Goal: Task Accomplishment & Management: Manage account settings

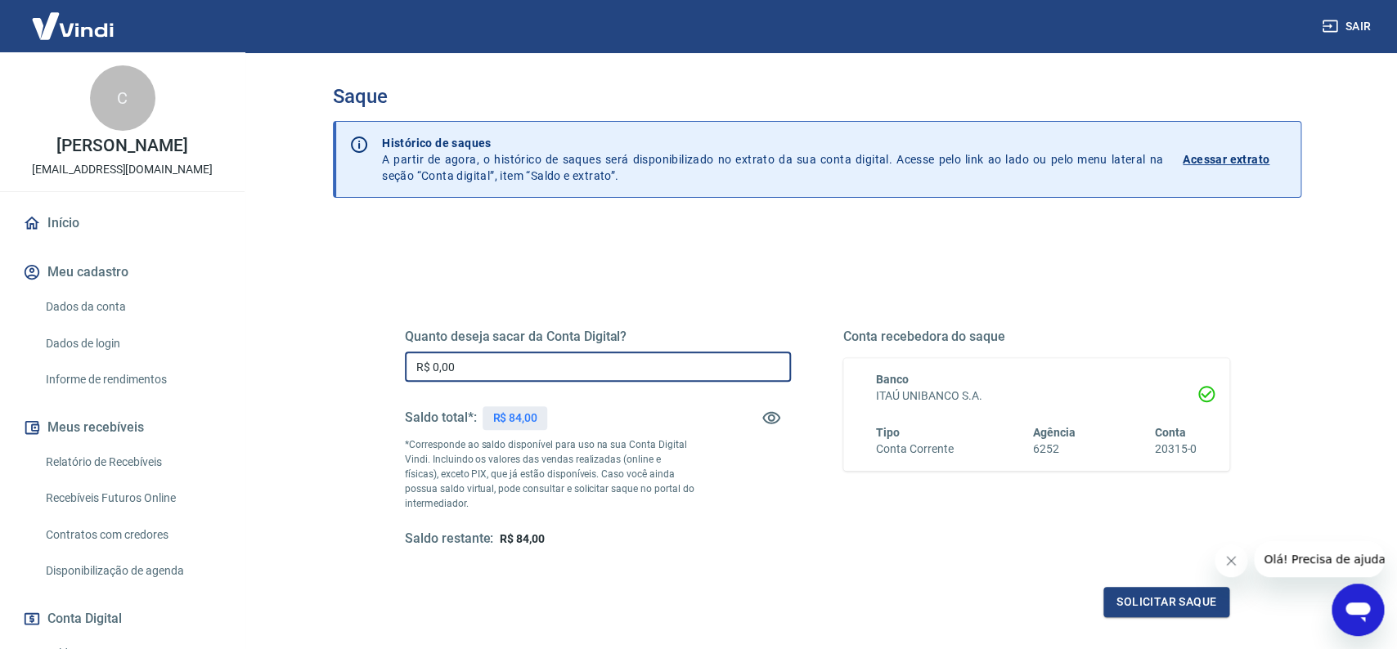
click at [634, 375] on input "R$ 0,00" at bounding box center [598, 367] width 386 height 30
type input "R$ 84,00"
click at [1144, 609] on button "Solicitar saque" at bounding box center [1166, 602] width 126 height 30
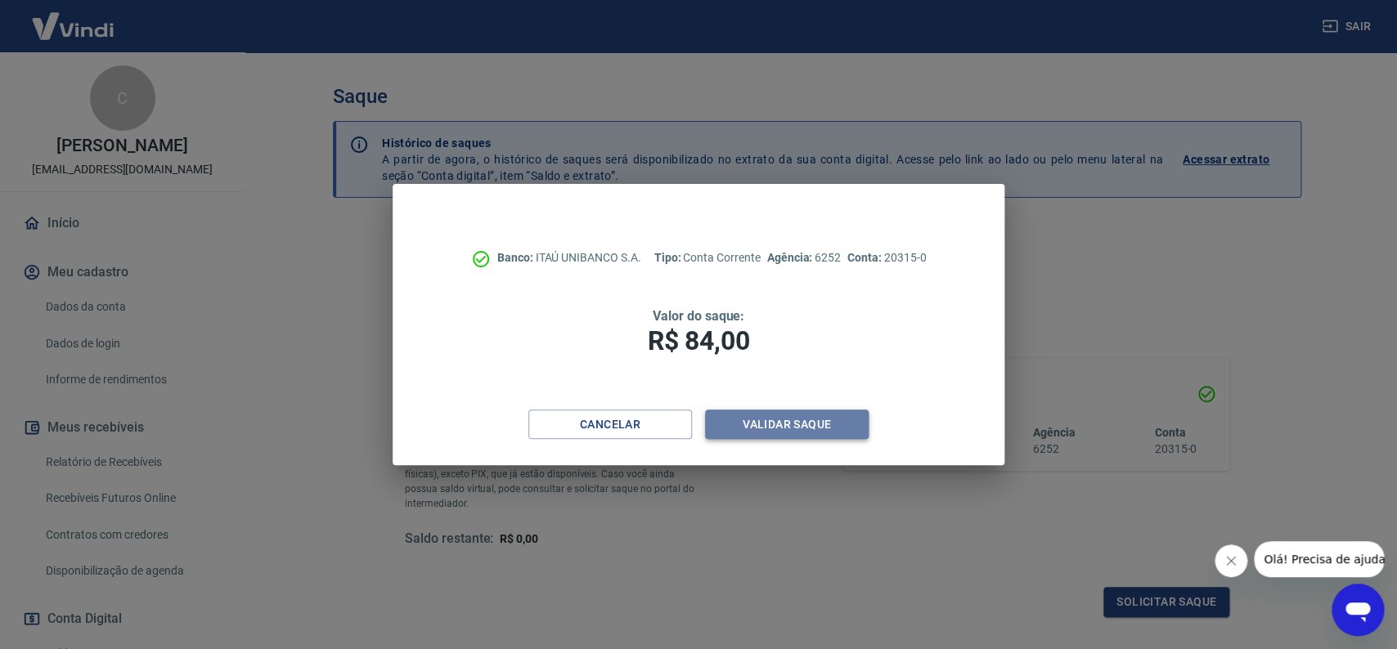
click at [833, 424] on button "Validar saque" at bounding box center [787, 425] width 164 height 30
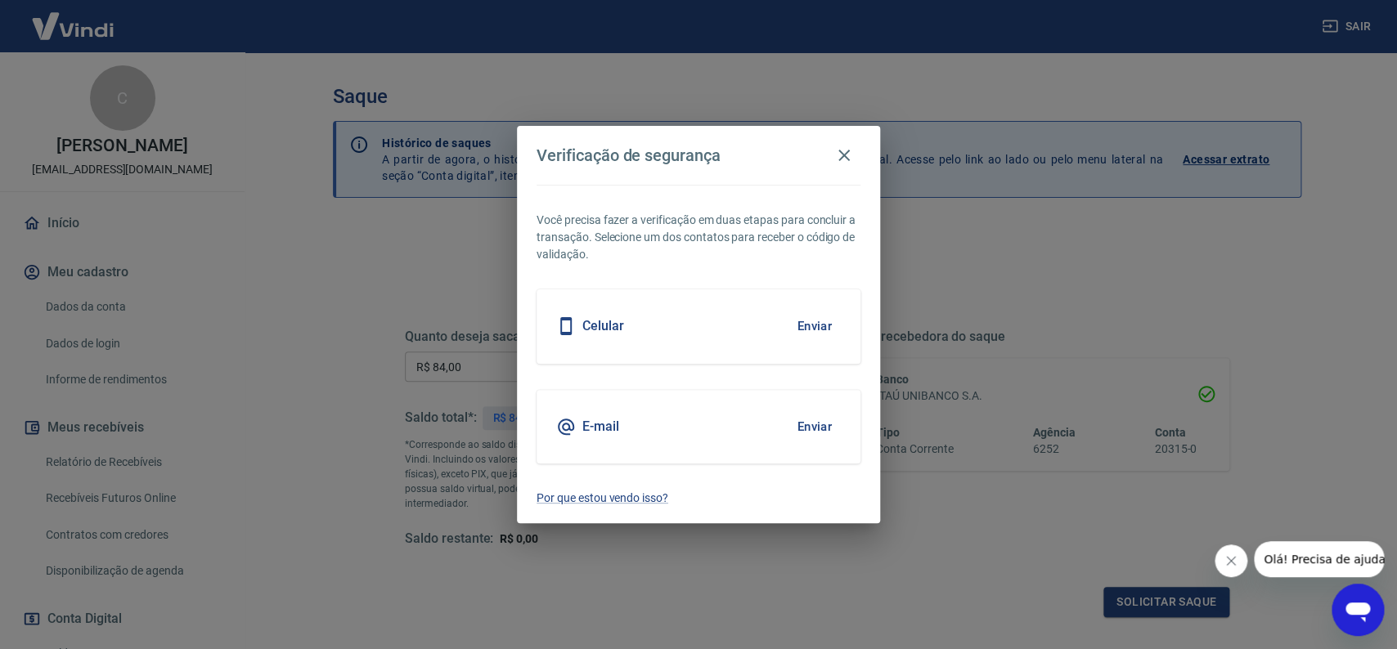
click at [820, 320] on button "Enviar" at bounding box center [813, 326] width 53 height 34
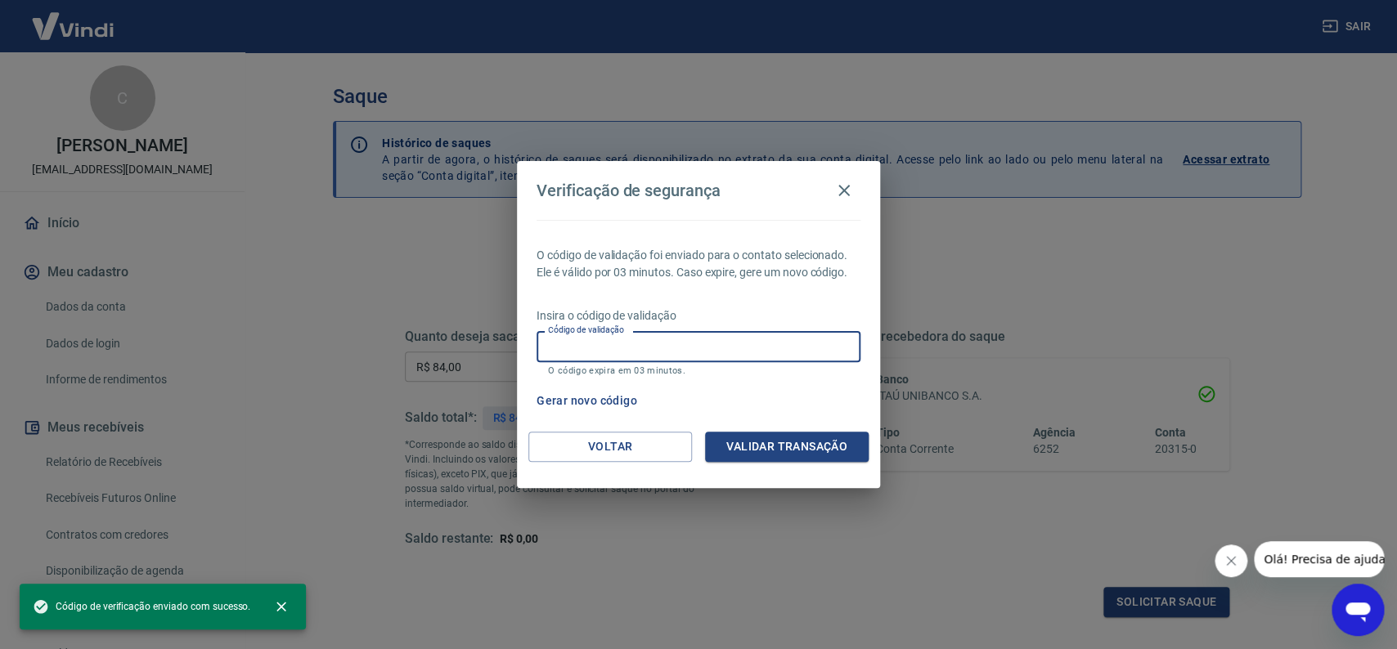
click at [797, 338] on input "Código de validação" at bounding box center [698, 346] width 324 height 30
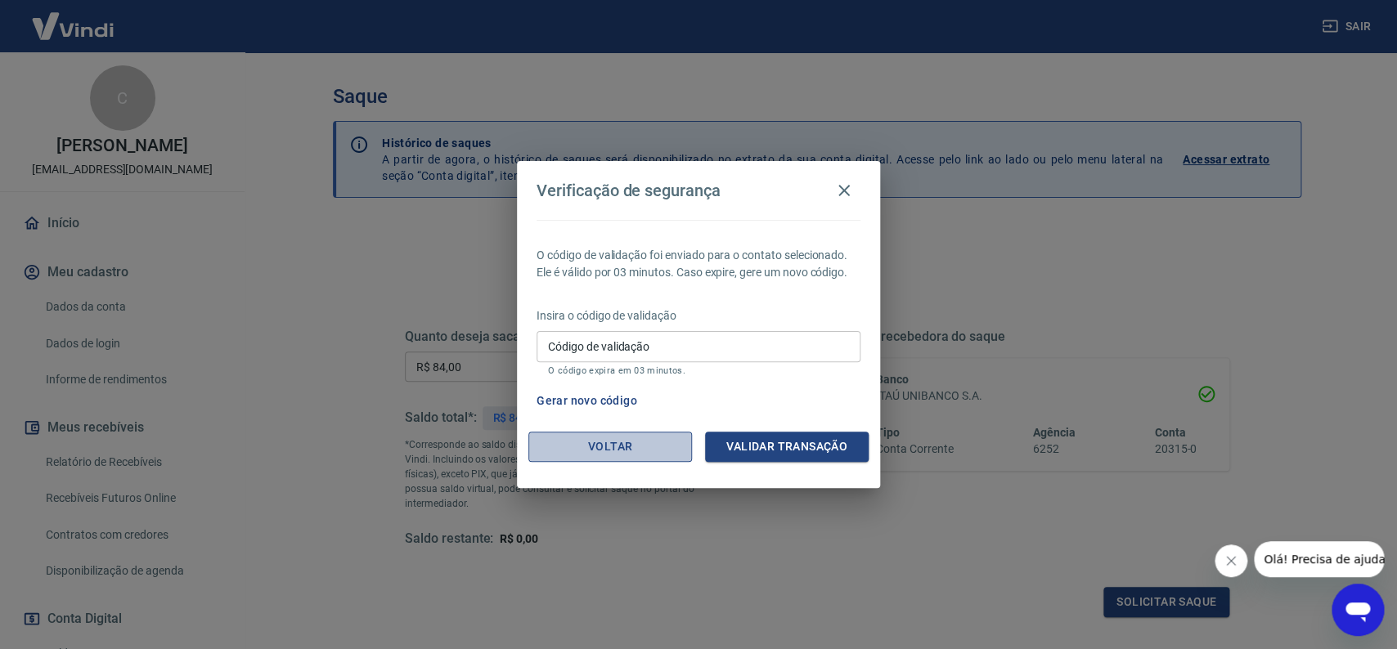
click at [597, 444] on button "Voltar" at bounding box center [610, 447] width 164 height 30
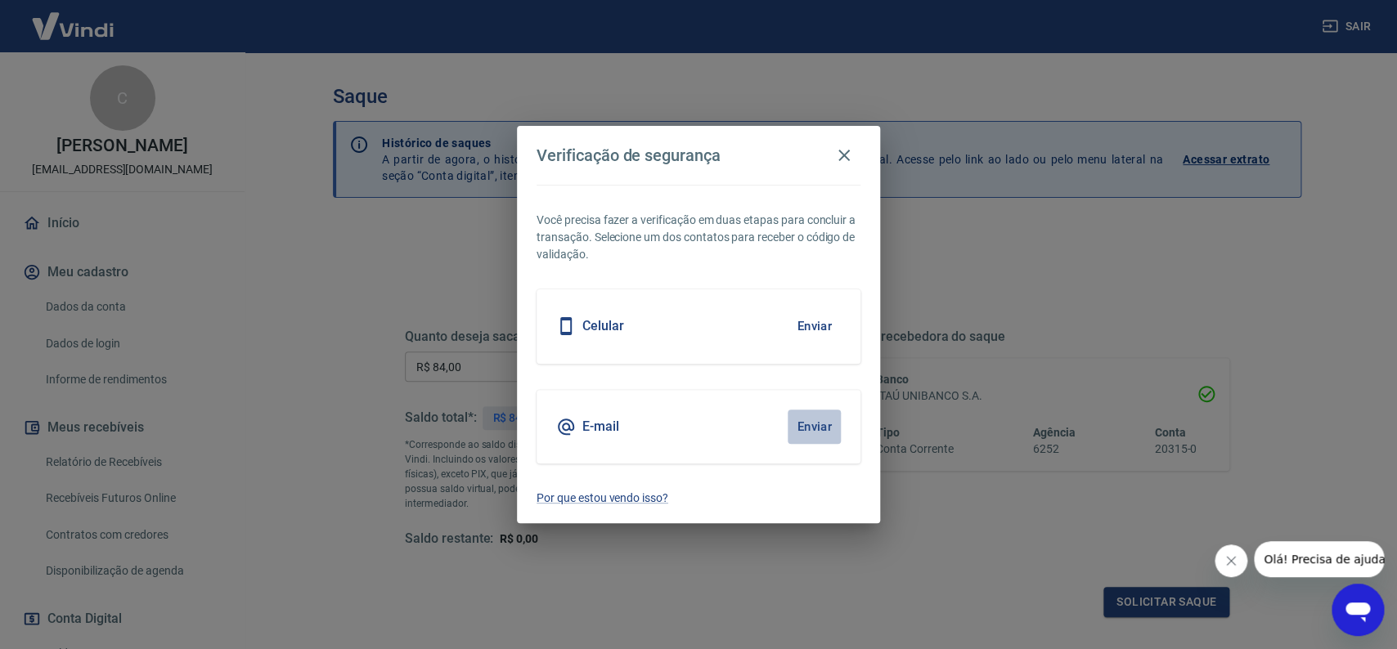
click at [827, 428] on button "Enviar" at bounding box center [813, 427] width 53 height 34
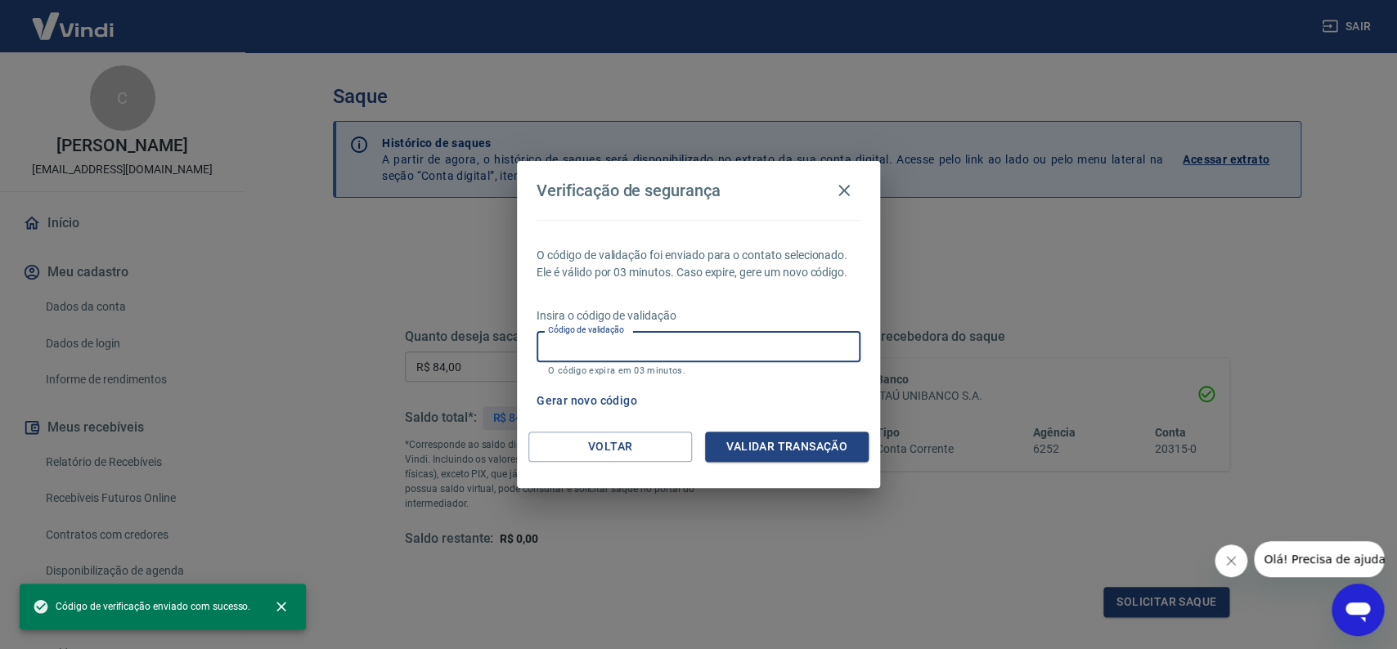
click at [639, 348] on input "Código de validação" at bounding box center [698, 346] width 324 height 30
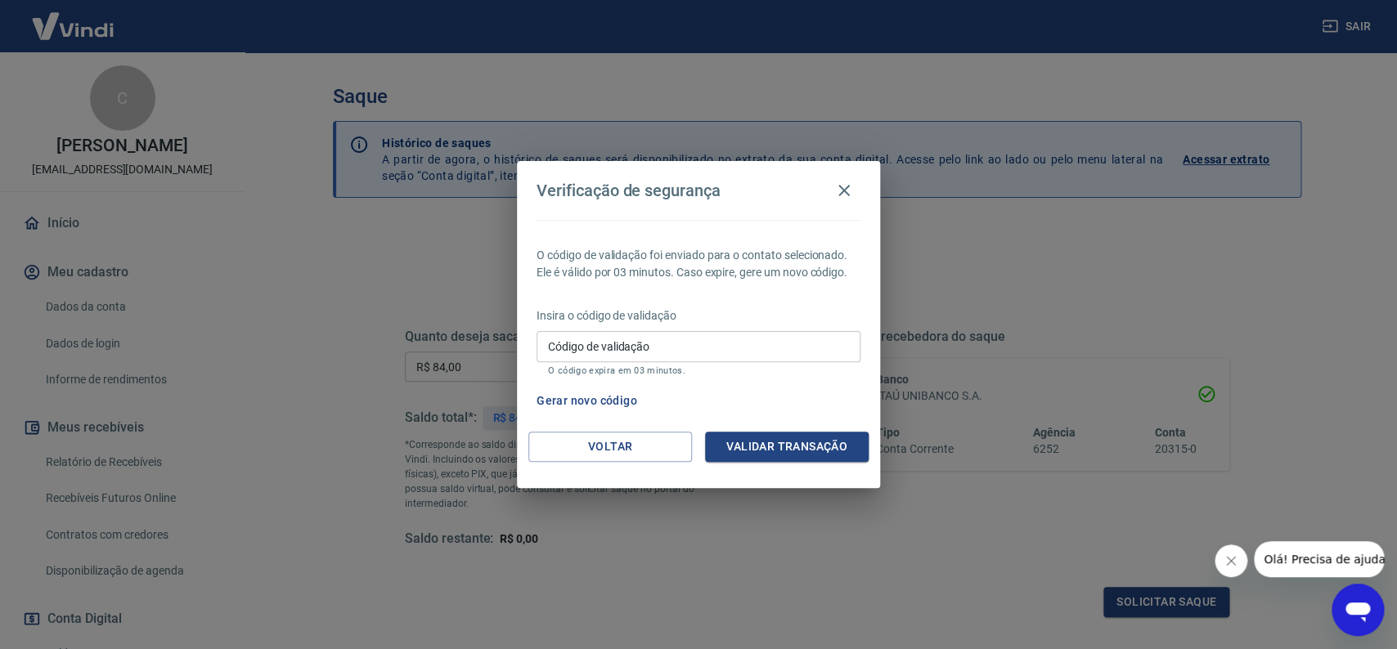
click at [298, 464] on div "Verificação de segurança O código de validação foi enviado para o contato selec…" at bounding box center [698, 324] width 1397 height 649
click at [854, 184] on button "button" at bounding box center [844, 190] width 33 height 33
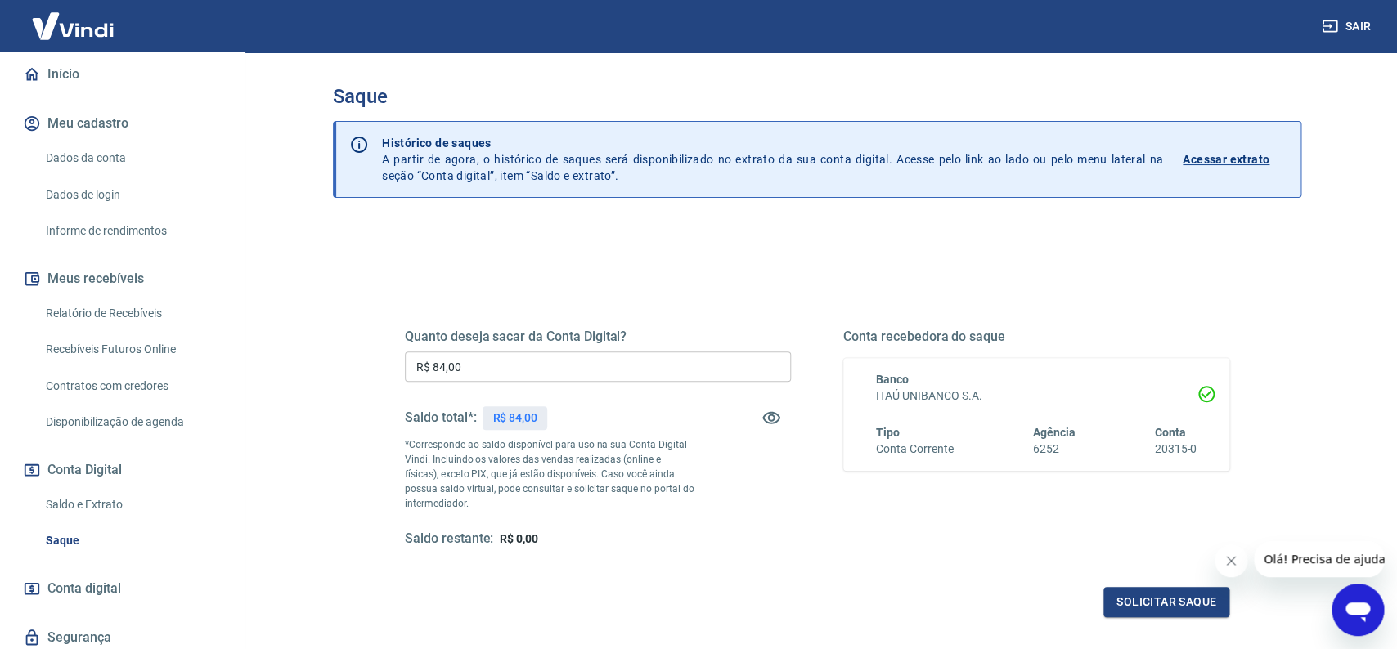
scroll to position [172, 0]
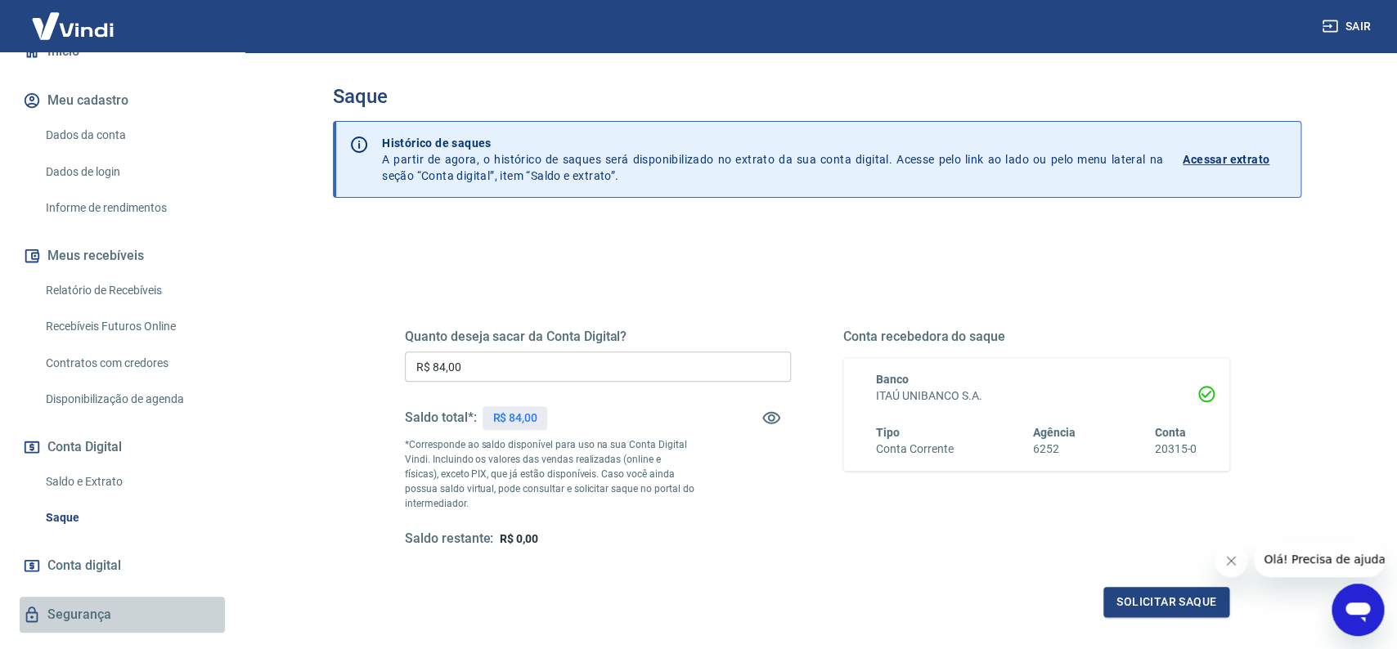
click at [89, 612] on link "Segurança" at bounding box center [122, 615] width 205 height 36
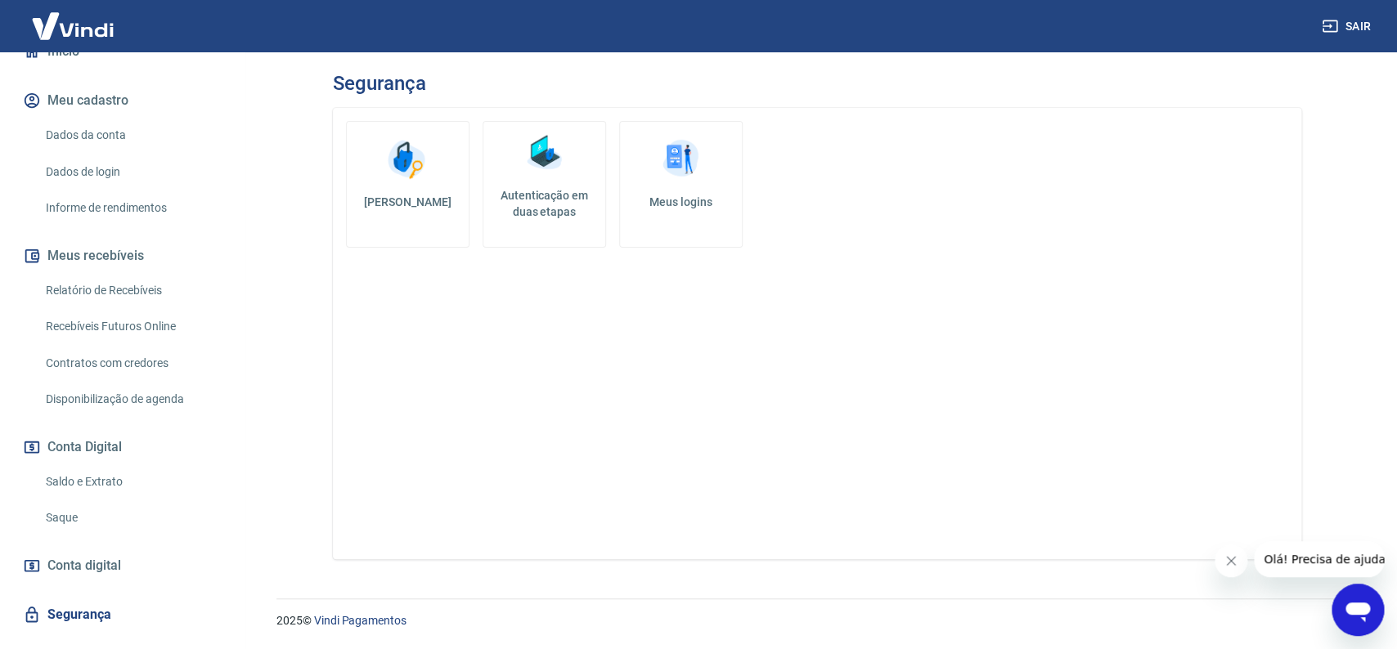
click at [551, 230] on link "Autenticação em duas etapas" at bounding box center [543, 184] width 123 height 127
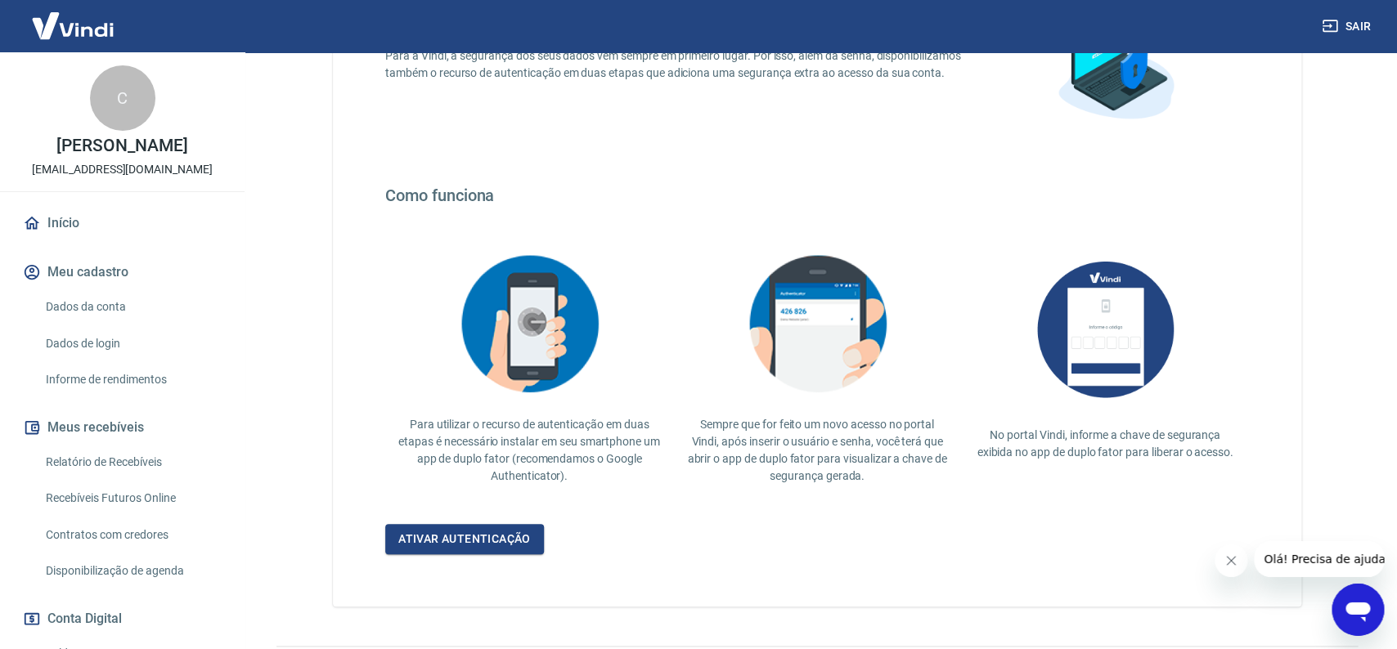
scroll to position [238, 0]
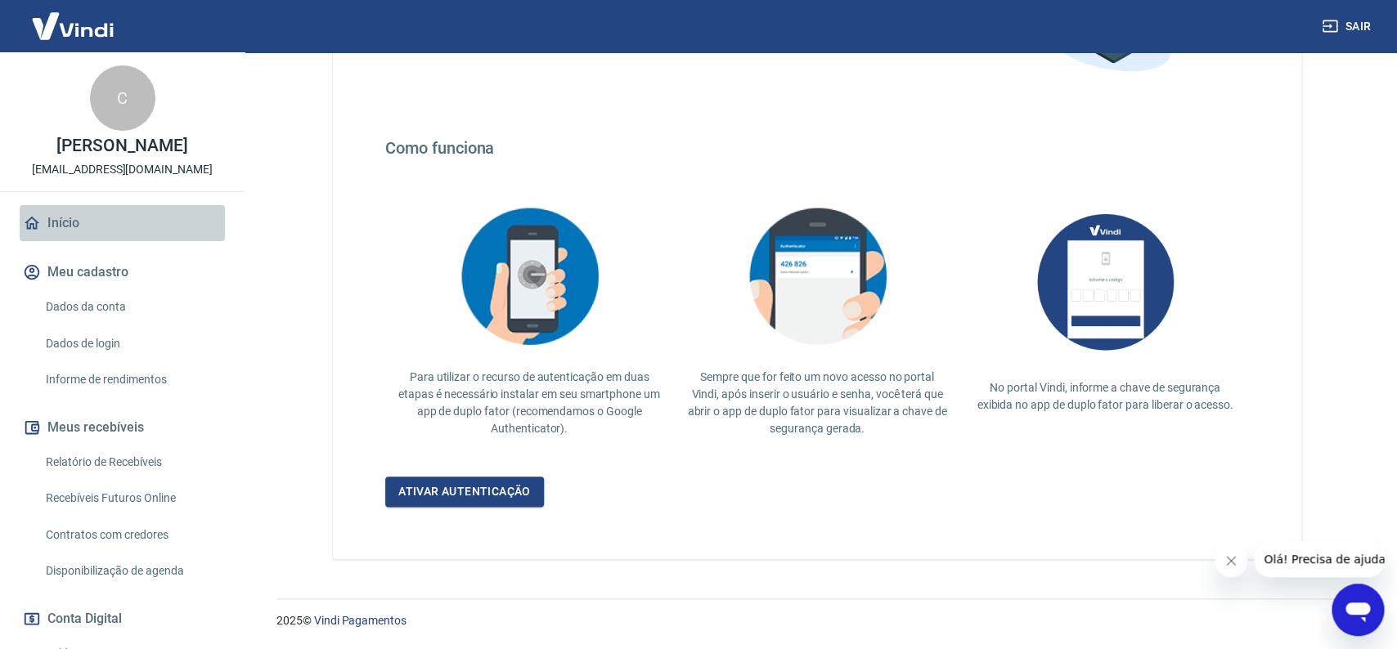
click at [65, 219] on link "Início" at bounding box center [122, 223] width 205 height 36
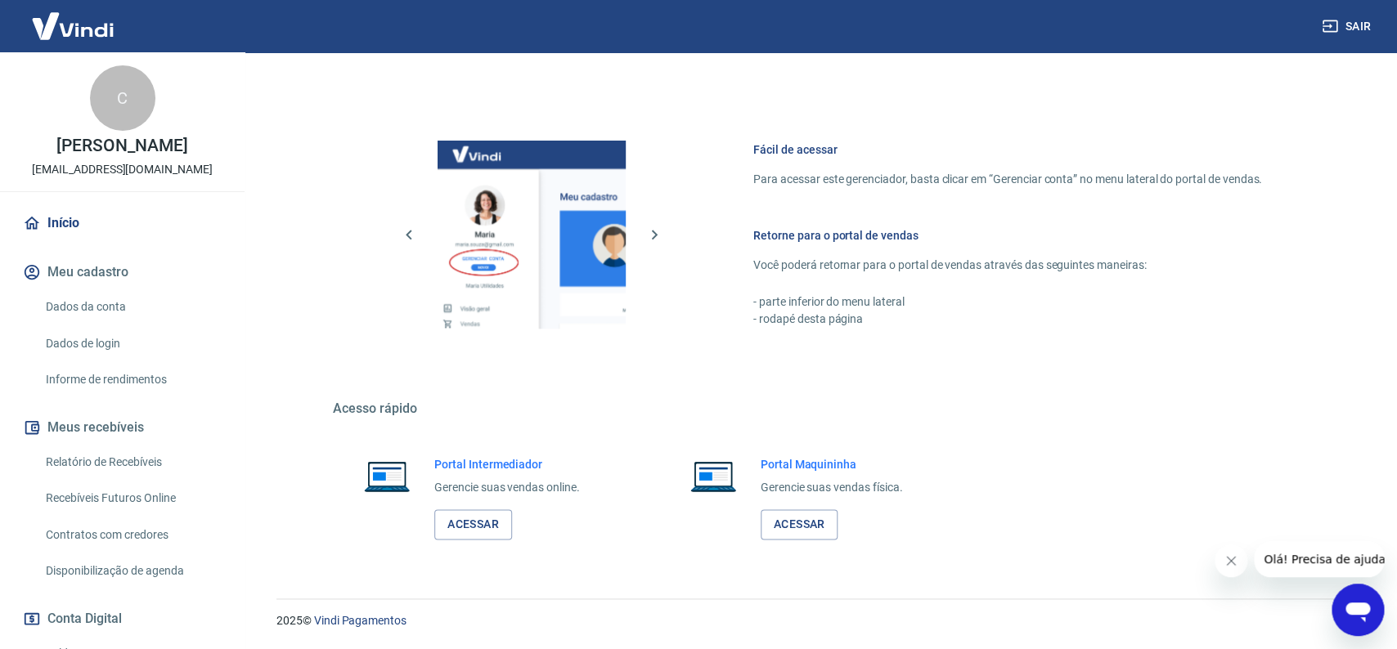
scroll to position [626, 0]
click at [481, 524] on link "Acessar" at bounding box center [473, 524] width 78 height 30
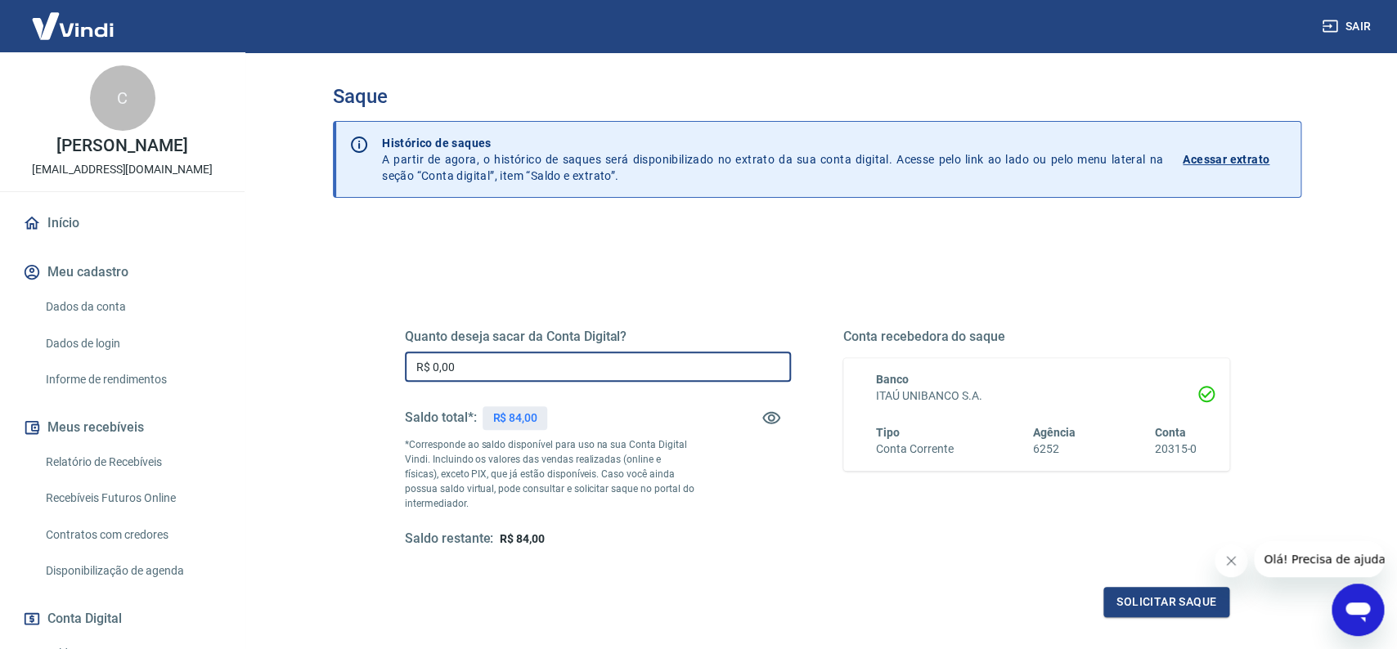
click at [704, 360] on input "R$ 0,00" at bounding box center [598, 367] width 386 height 30
type input "R$ 84,00"
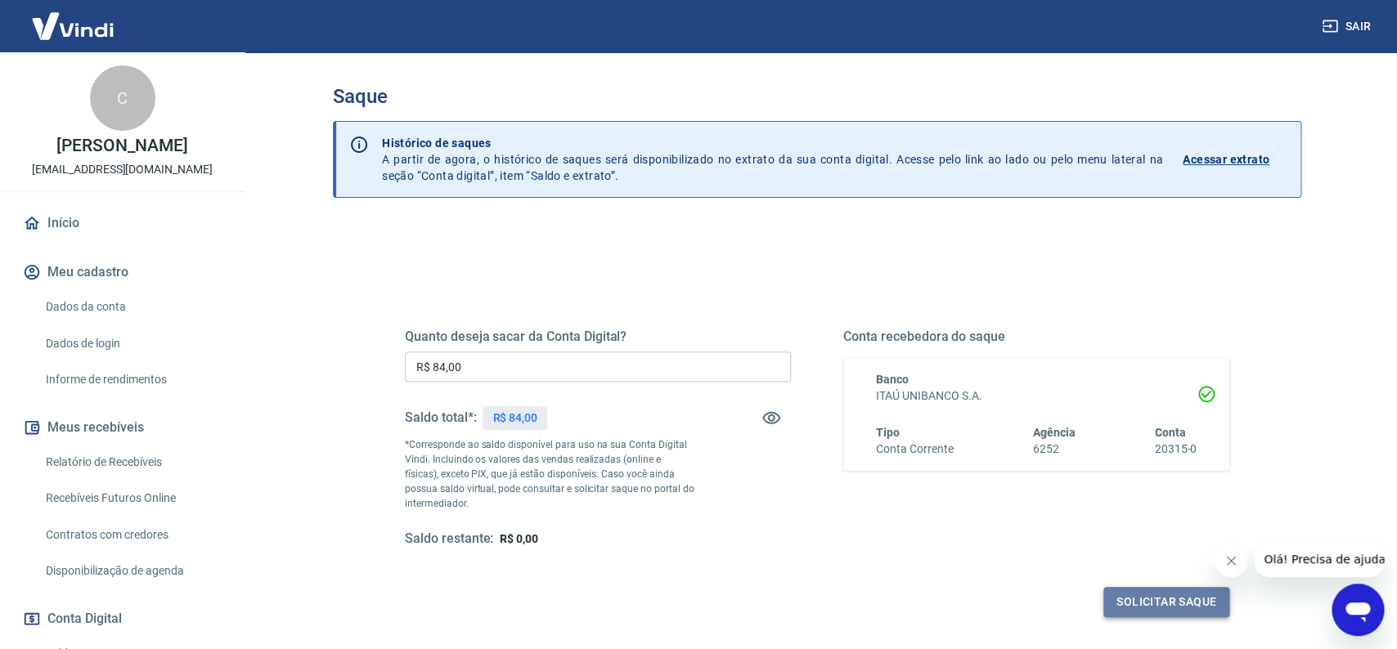
click at [1177, 608] on button "Solicitar saque" at bounding box center [1166, 602] width 126 height 30
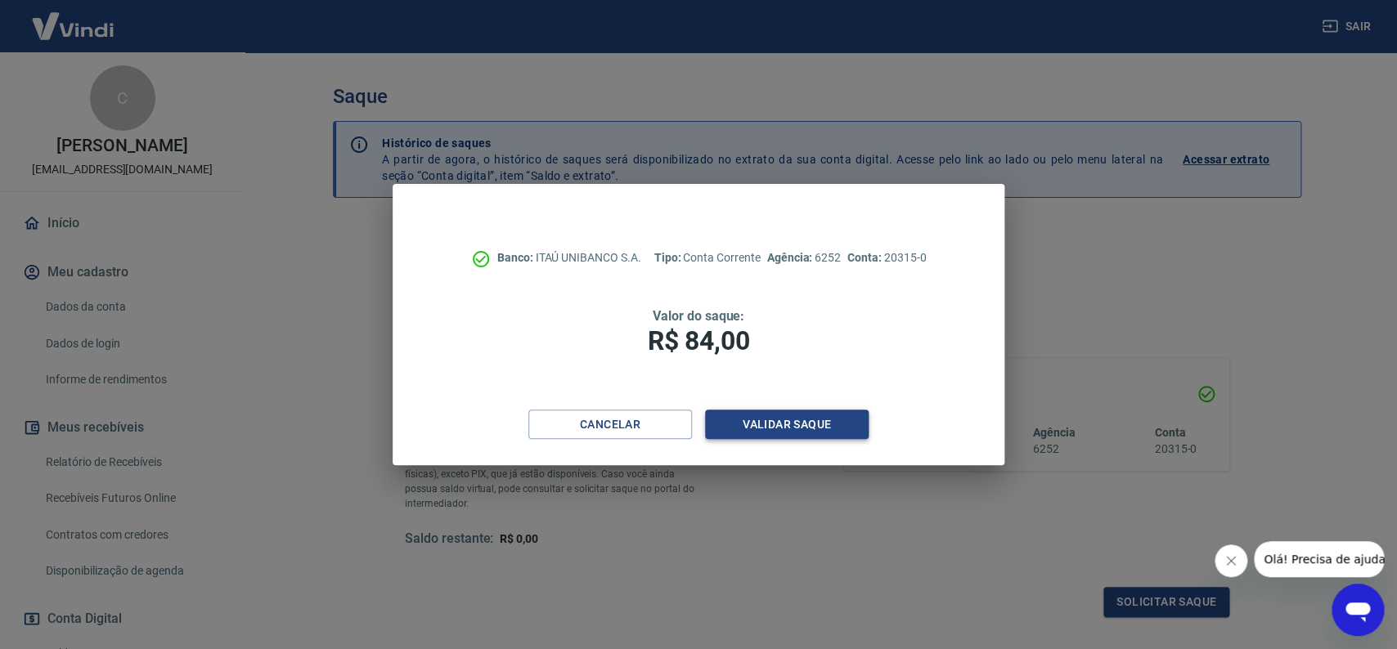
click at [814, 428] on button "Validar saque" at bounding box center [787, 425] width 164 height 30
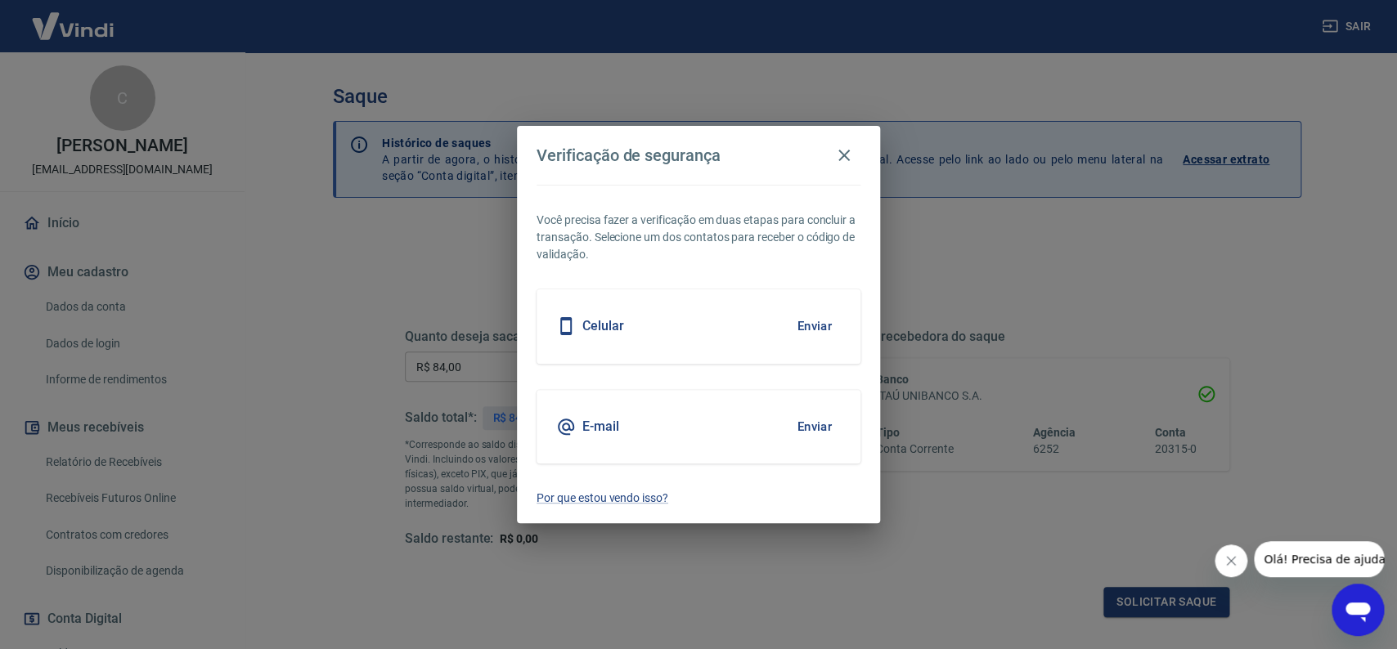
click at [829, 320] on button "Enviar" at bounding box center [813, 326] width 53 height 34
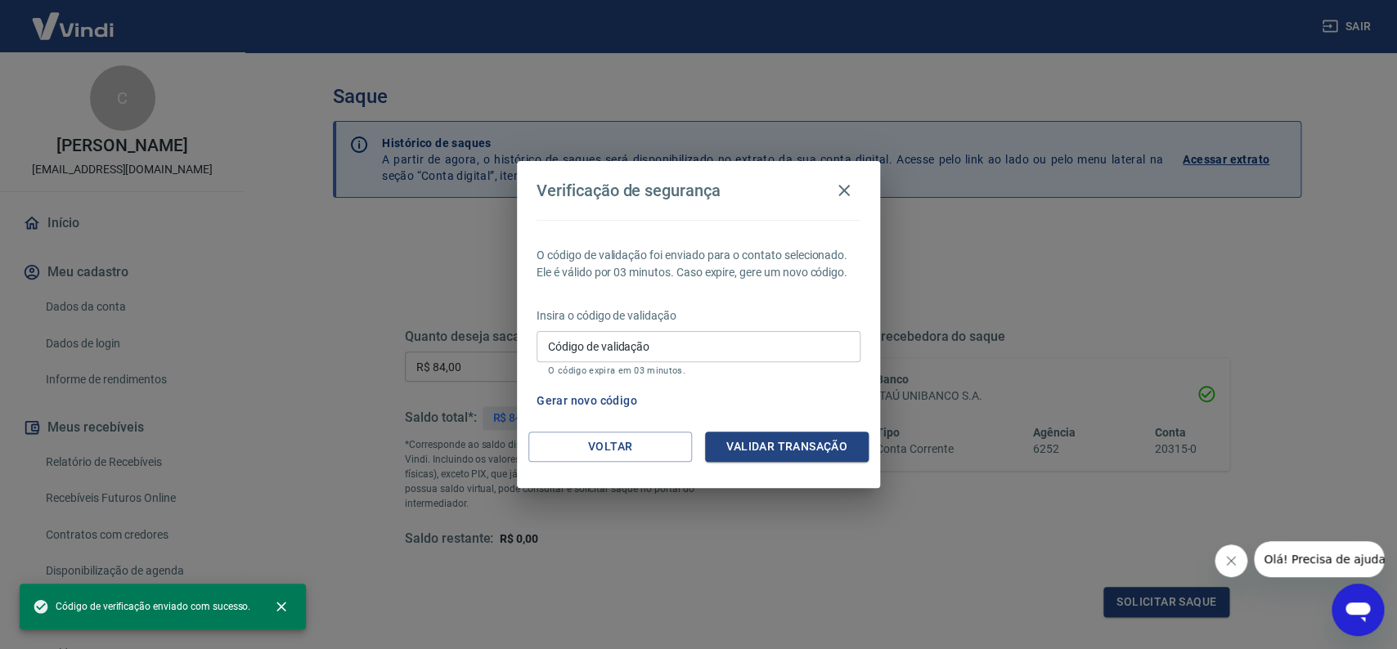
click at [809, 343] on input "Código de validação" at bounding box center [698, 346] width 324 height 30
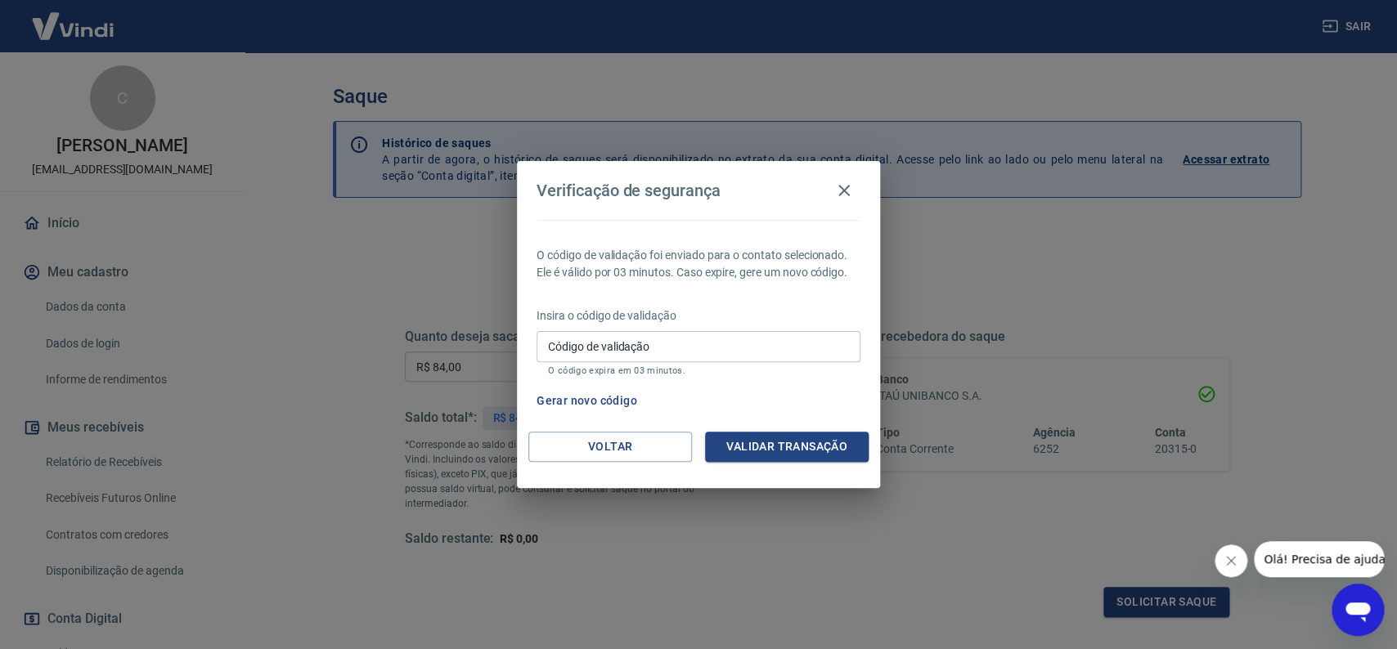
click at [1348, 562] on span "Olá! Precisa de ajuda?" at bounding box center [1327, 559] width 128 height 13
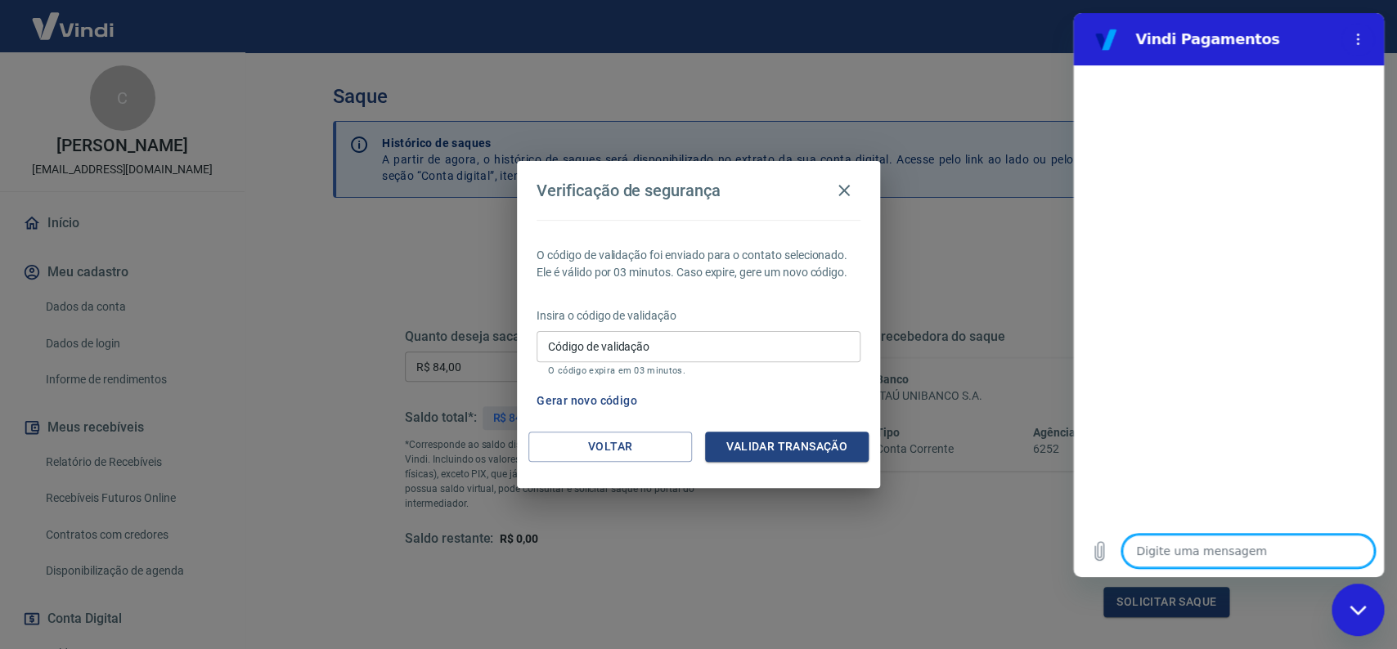
type textarea "B"
type textarea "x"
type textarea "Bo"
type textarea "x"
type textarea "Bom"
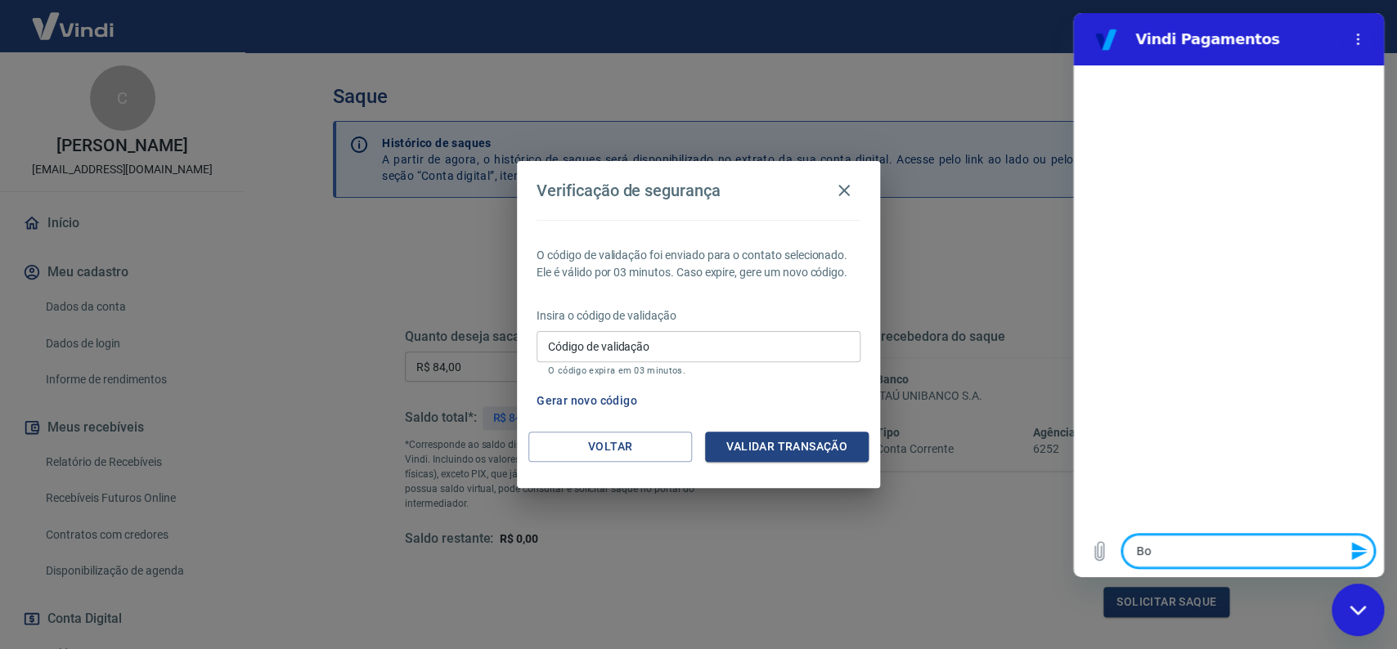
type textarea "x"
type textarea "Bomd"
type textarea "x"
type textarea "Bomd i"
type textarea "x"
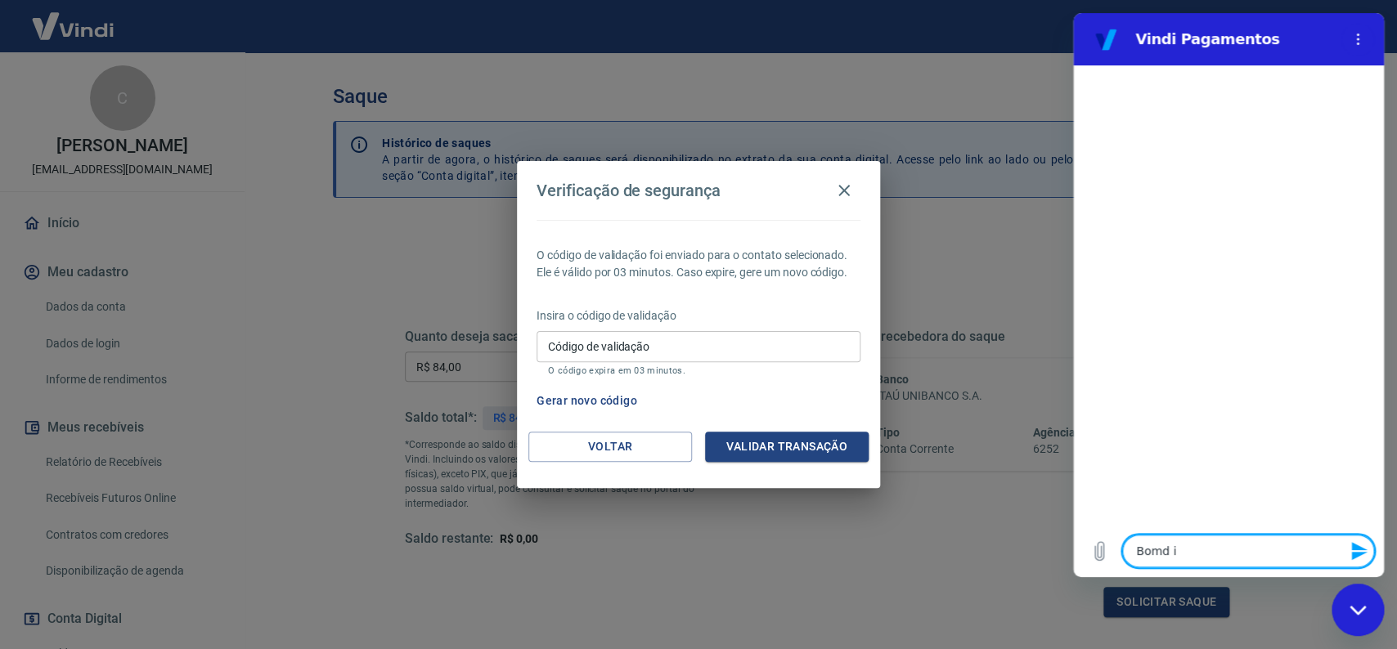
type textarea "Bomd ia"
type textarea "x"
type textarea "Bomd ia."
type textarea "x"
type textarea "Bomd ia."
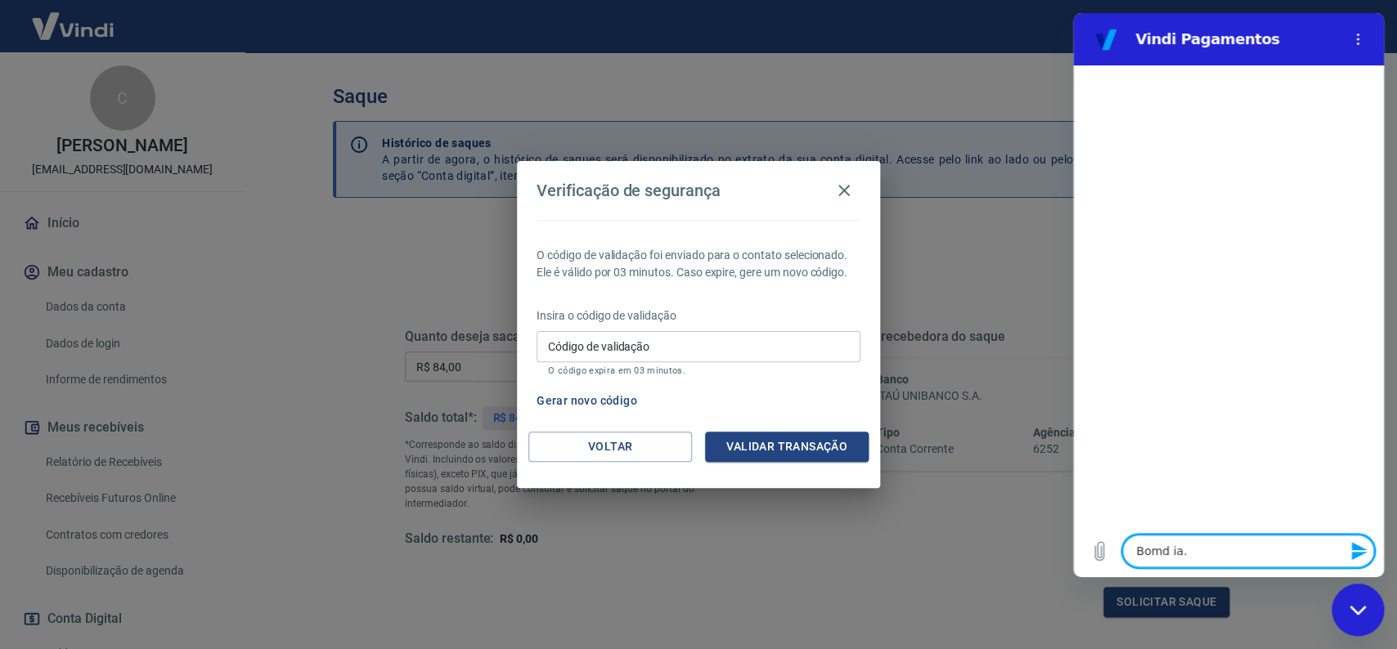
type textarea "x"
type textarea "Bomd ia."
type textarea "x"
type textarea "Bomd ia"
type textarea "x"
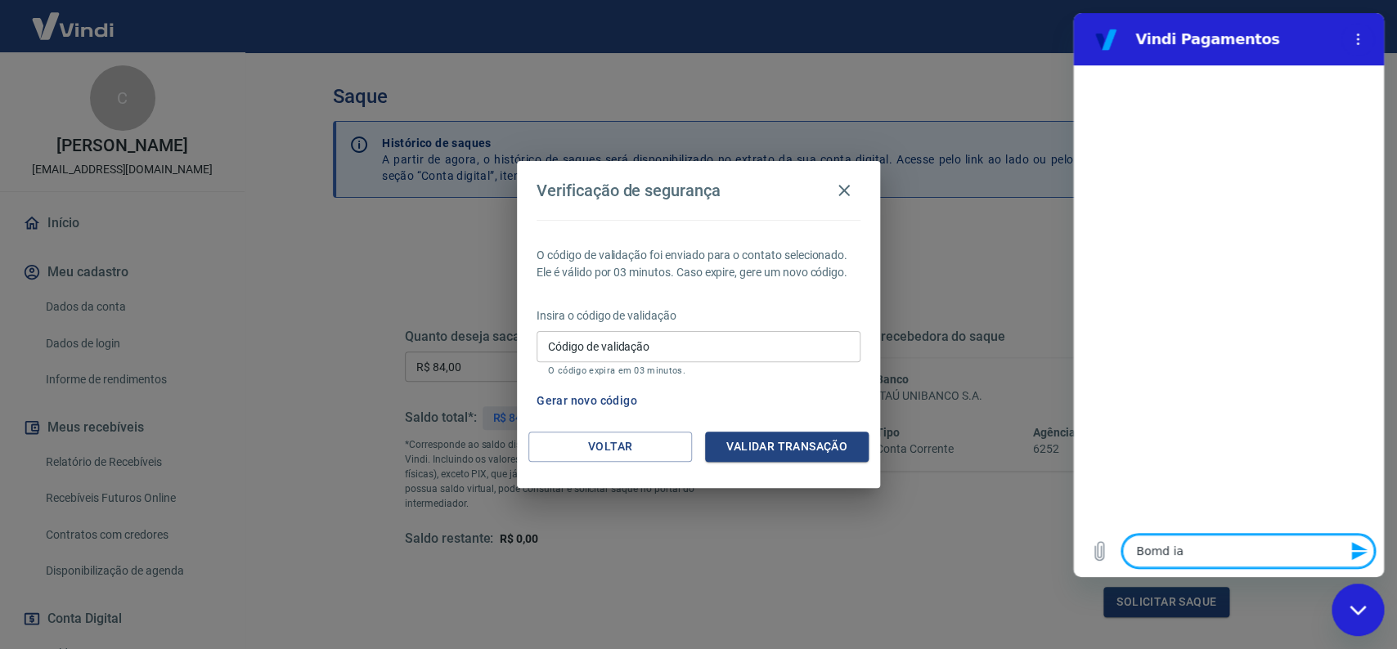
type textarea "Bomd i"
type textarea "x"
type textarea "Bomd"
type textarea "x"
type textarea "Bomd"
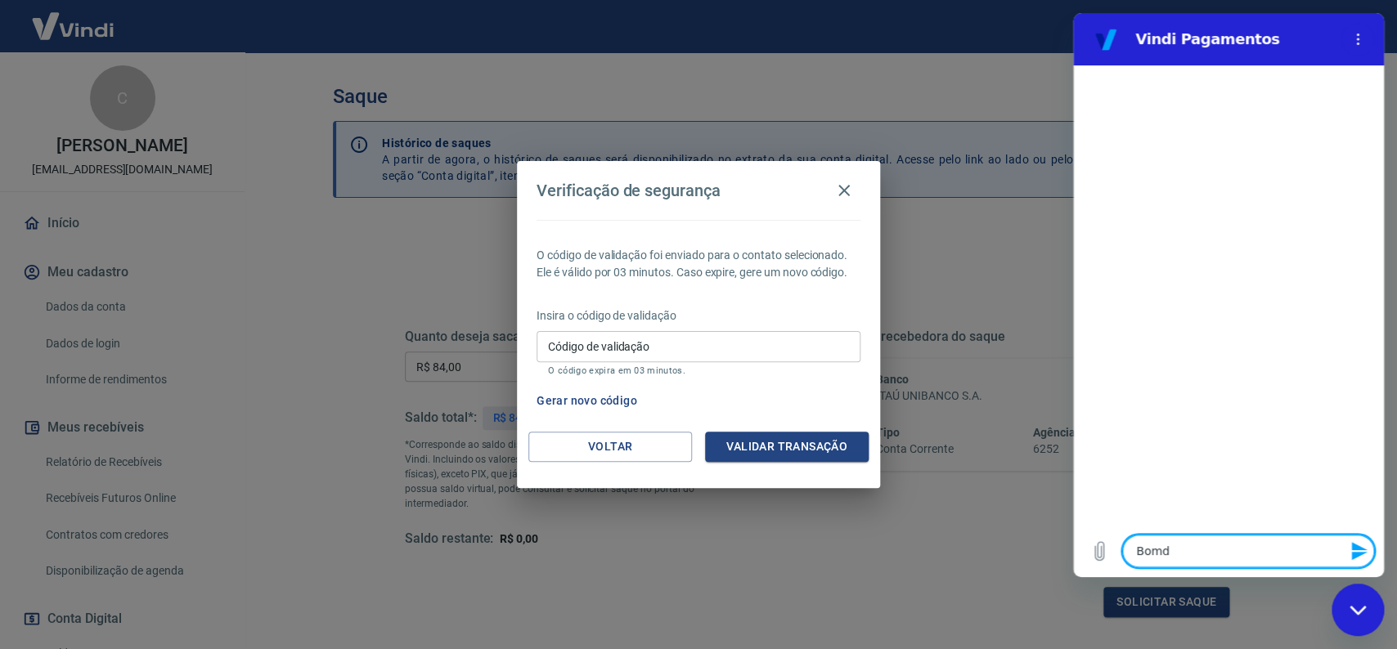
type textarea "x"
type textarea "Bom"
type textarea "x"
type textarea "Bom"
type textarea "x"
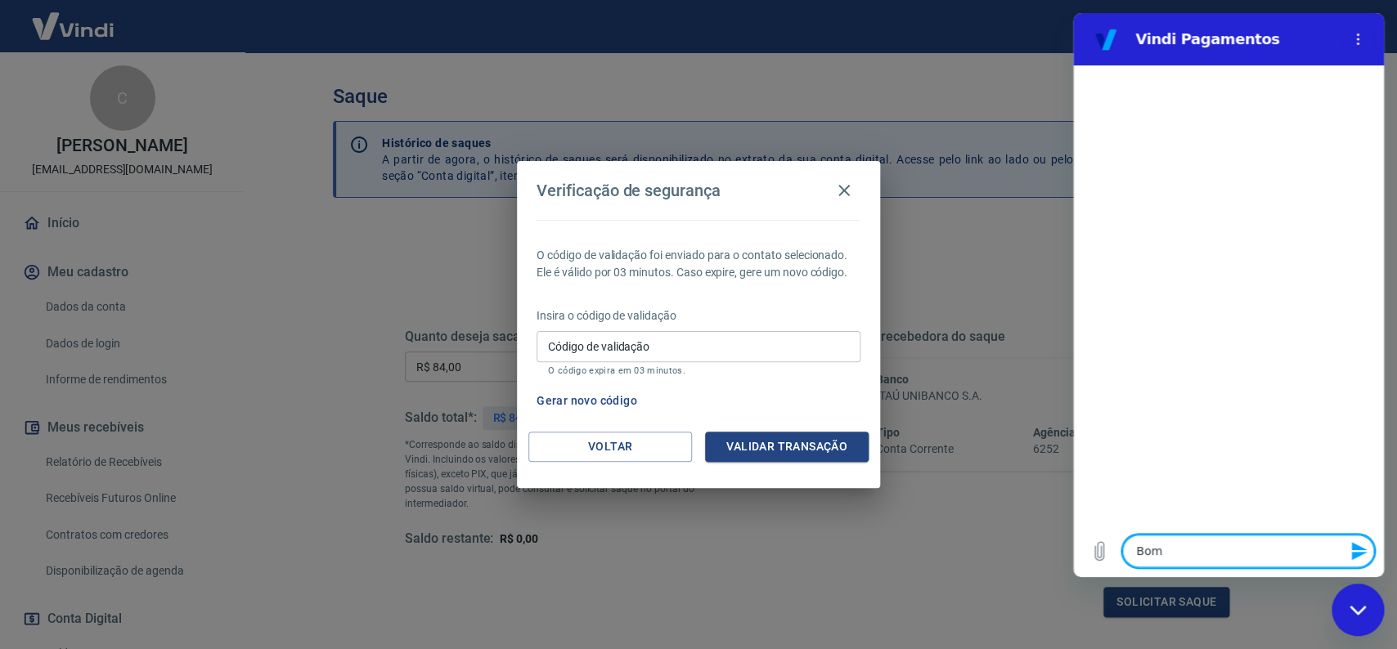
type textarea "Bom d"
type textarea "x"
type textarea "Bom di"
type textarea "x"
type textarea "Bom dia"
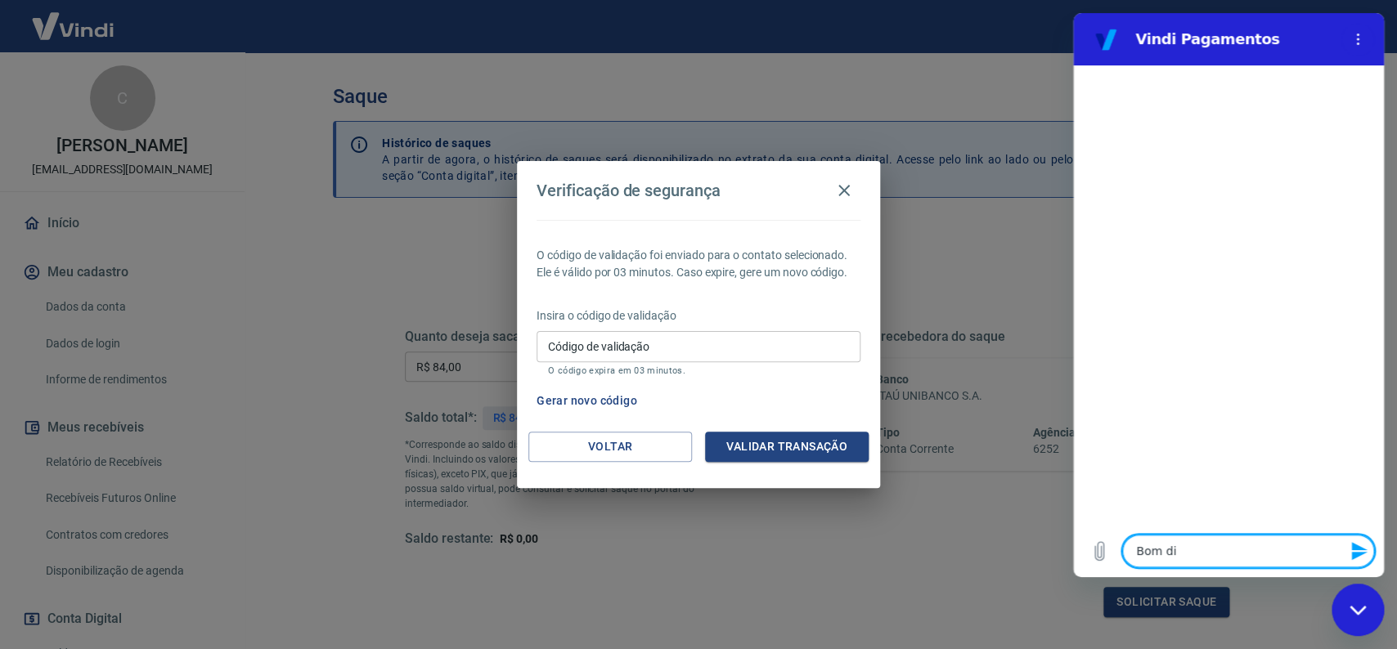
type textarea "x"
type textarea "Bom dia."
type textarea "x"
type textarea "Bom dia."
type textarea "x"
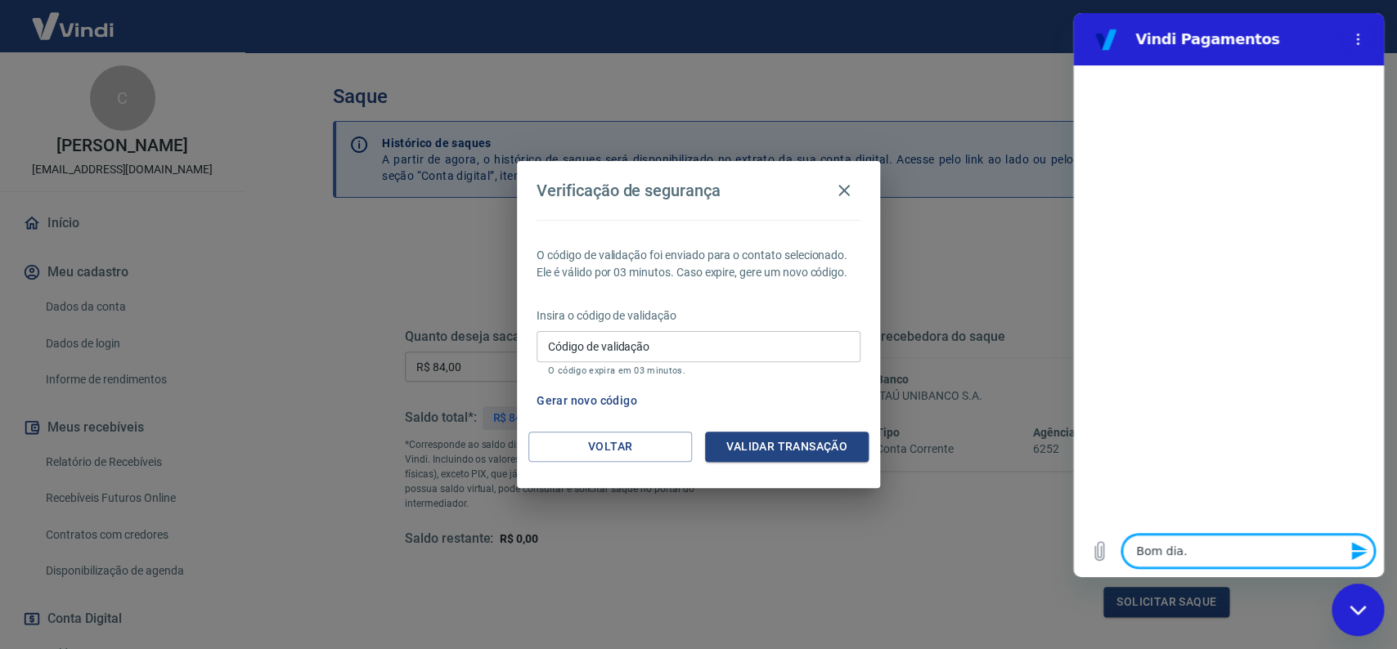
type textarea "Bom dia. n"
type textarea "x"
type textarea "Bom dia. na"
type textarea "x"
type textarea "Bom dia. nao"
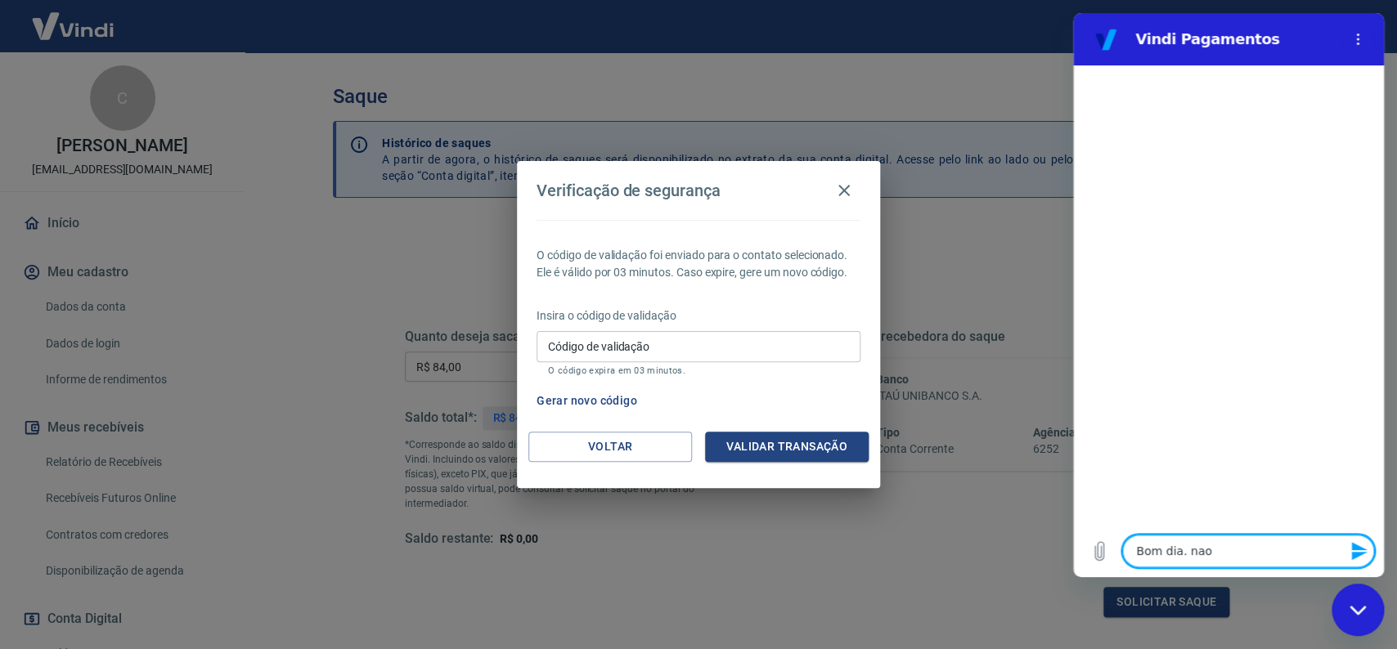
type textarea "x"
type textarea "Bom dia. nao"
type textarea "x"
type textarea "Bom dia. nao c"
type textarea "x"
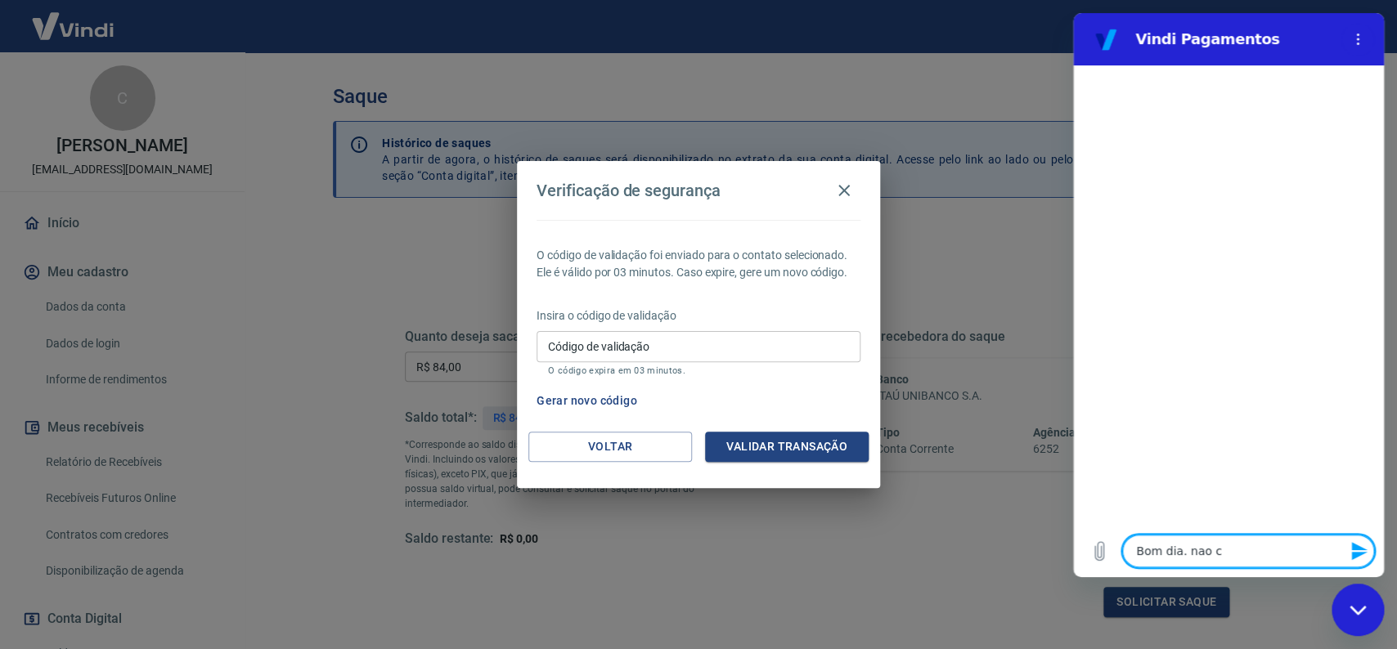
type textarea "Bom dia. nao co"
type textarea "x"
type textarea "Bom dia. nao con"
type textarea "x"
type textarea "Bom dia. nao cons"
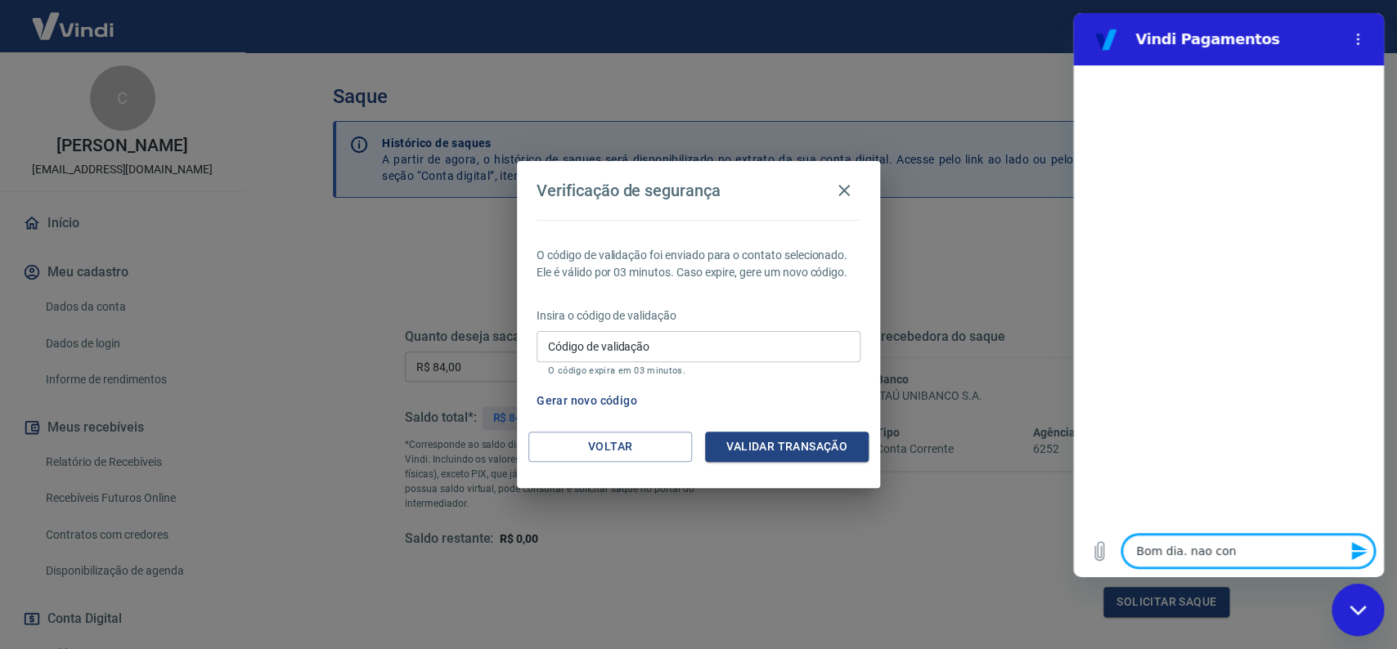
type textarea "x"
type textarea "Bom dia. nao consi"
type textarea "x"
type textarea "Bom dia. nao consig"
type textarea "x"
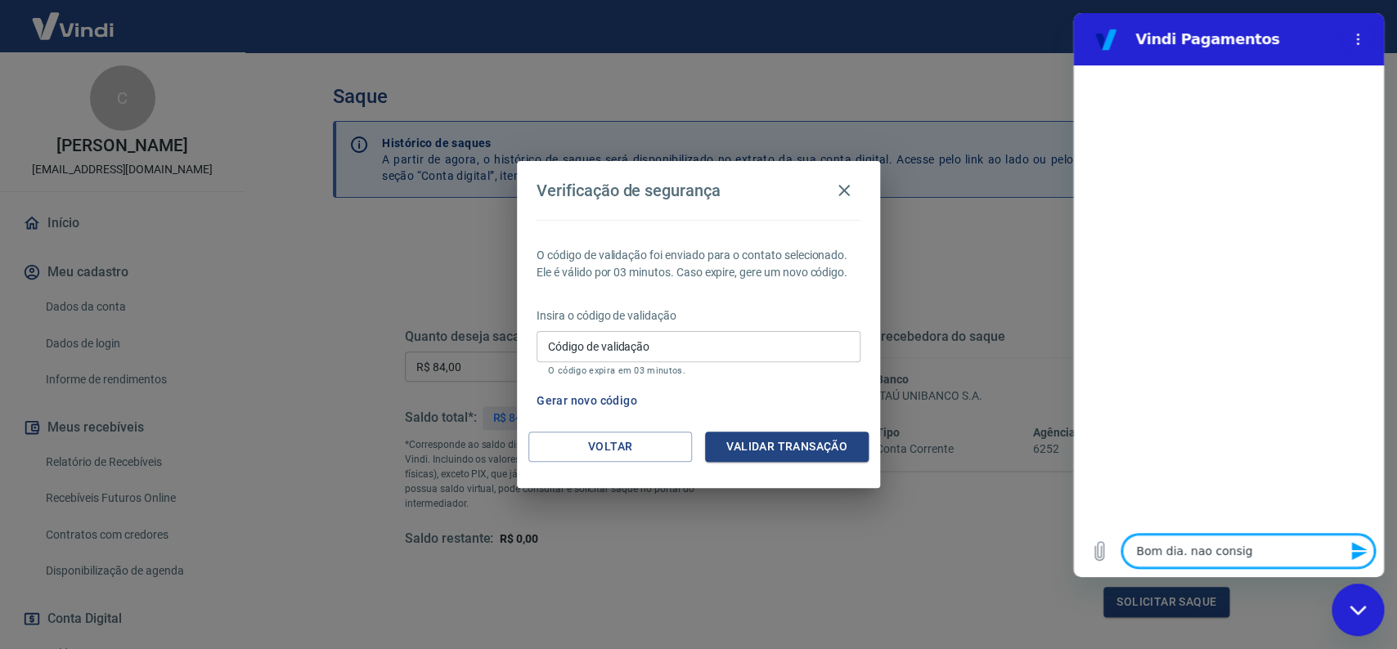
type textarea "Bom dia. nao consigo"
type textarea "x"
type textarea "Bom dia. nao consigo"
type textarea "x"
type textarea "Bom dia. nao consigo s"
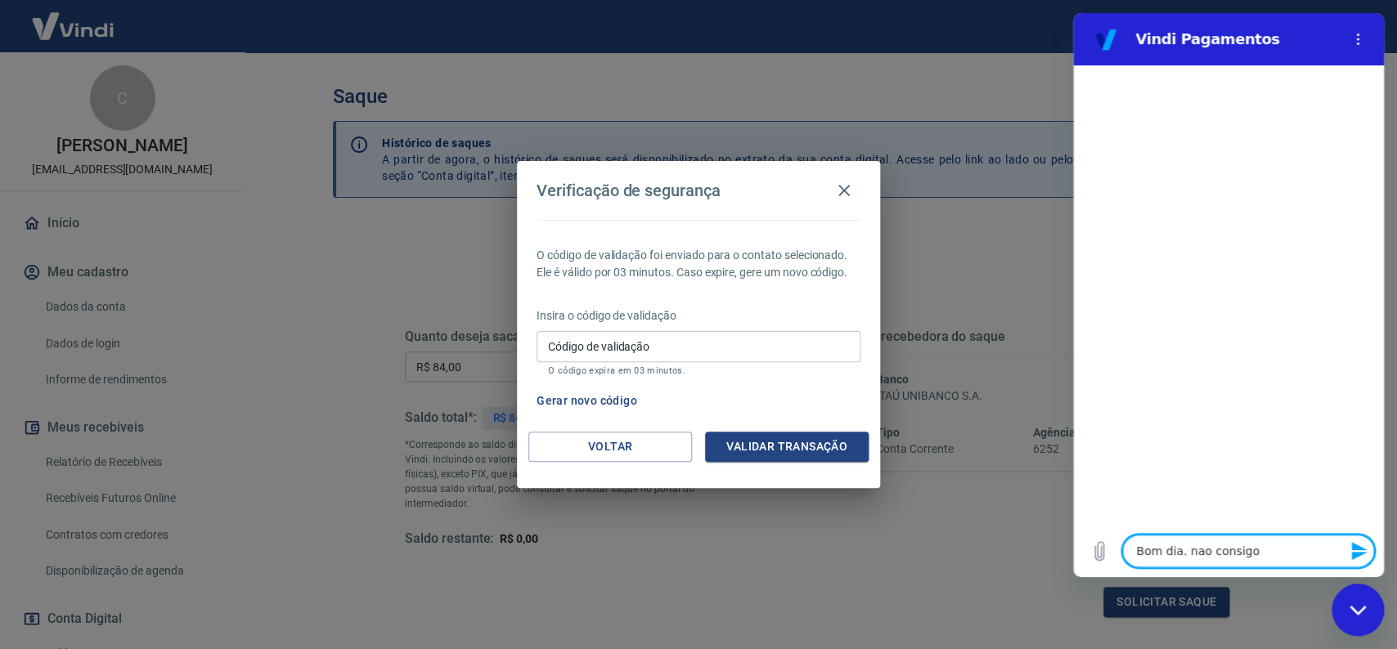
type textarea "x"
type textarea "Bom dia. nao consigo sa"
type textarea "x"
type textarea "Bom dia. nao consigo sac"
type textarea "x"
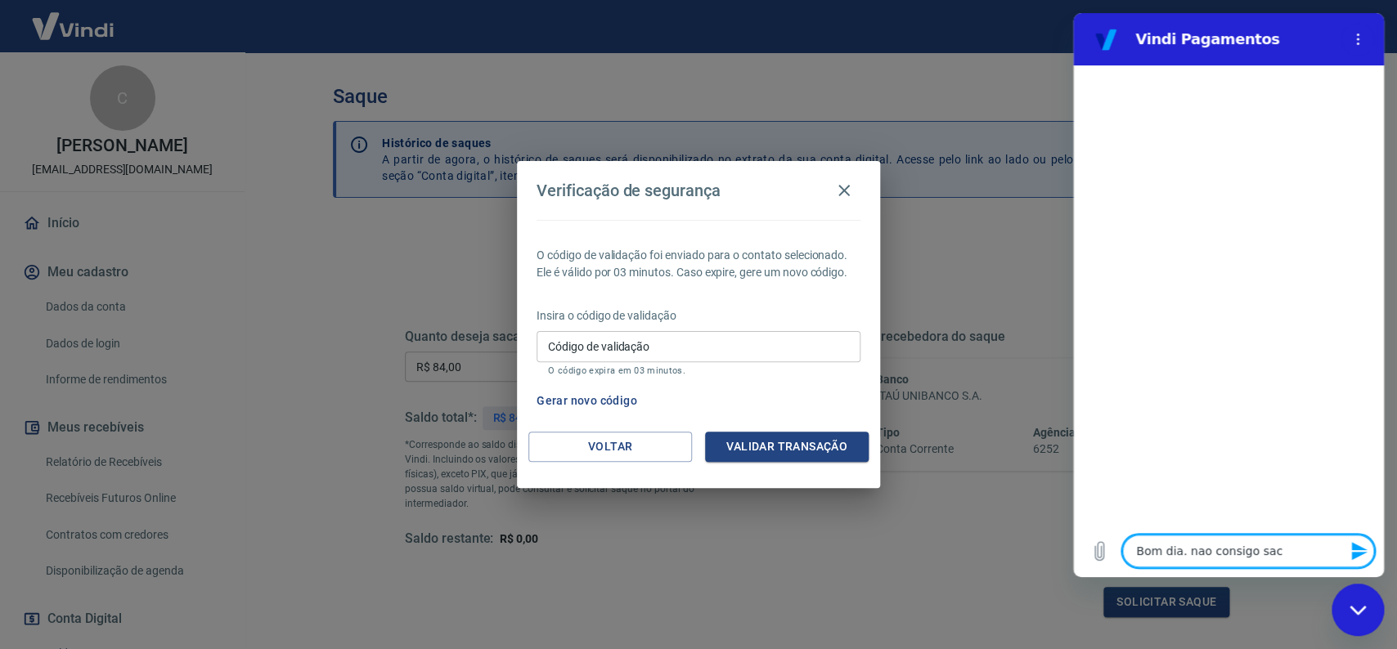
type textarea "Bom dia. nao consigo saca"
type textarea "x"
type textarea "Bom dia. nao consigo sacar"
type textarea "x"
type textarea "Bom dia. nao consigo sacar"
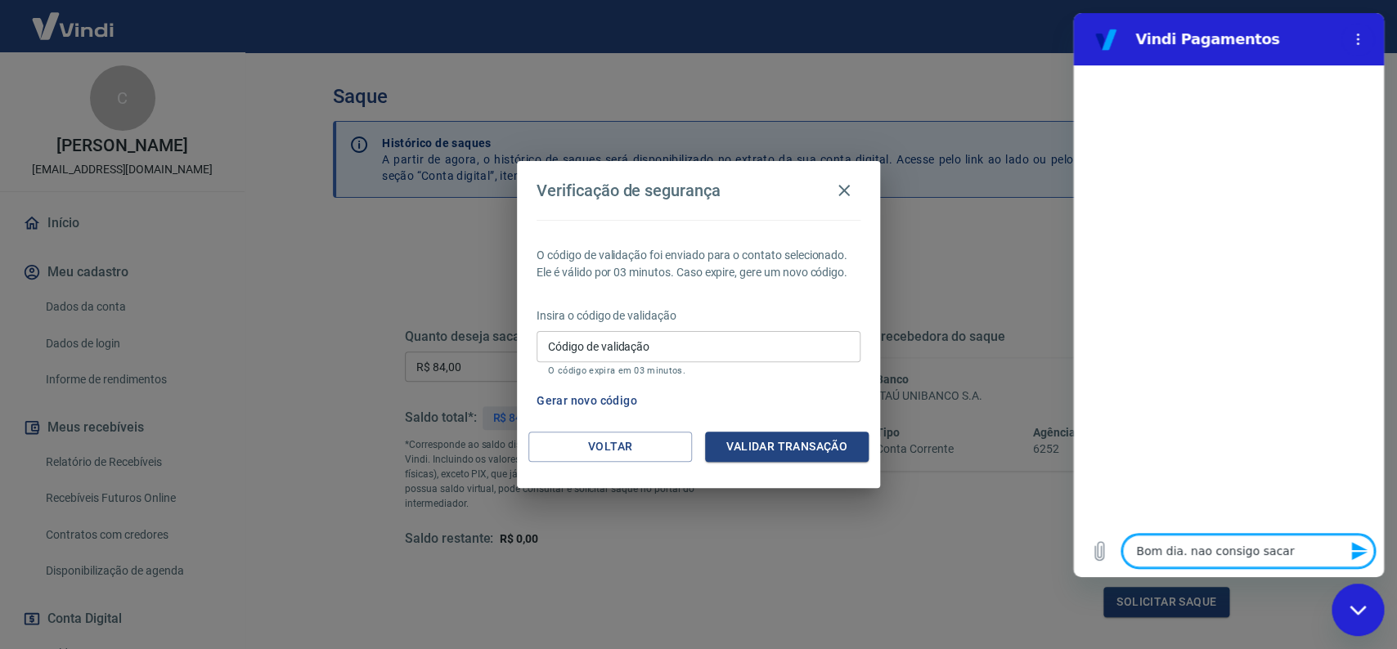
type textarea "x"
type textarea "Bom dia. nao consigo sacar v"
type textarea "x"
type textarea "Bom dia. nao consigo sacar va"
type textarea "x"
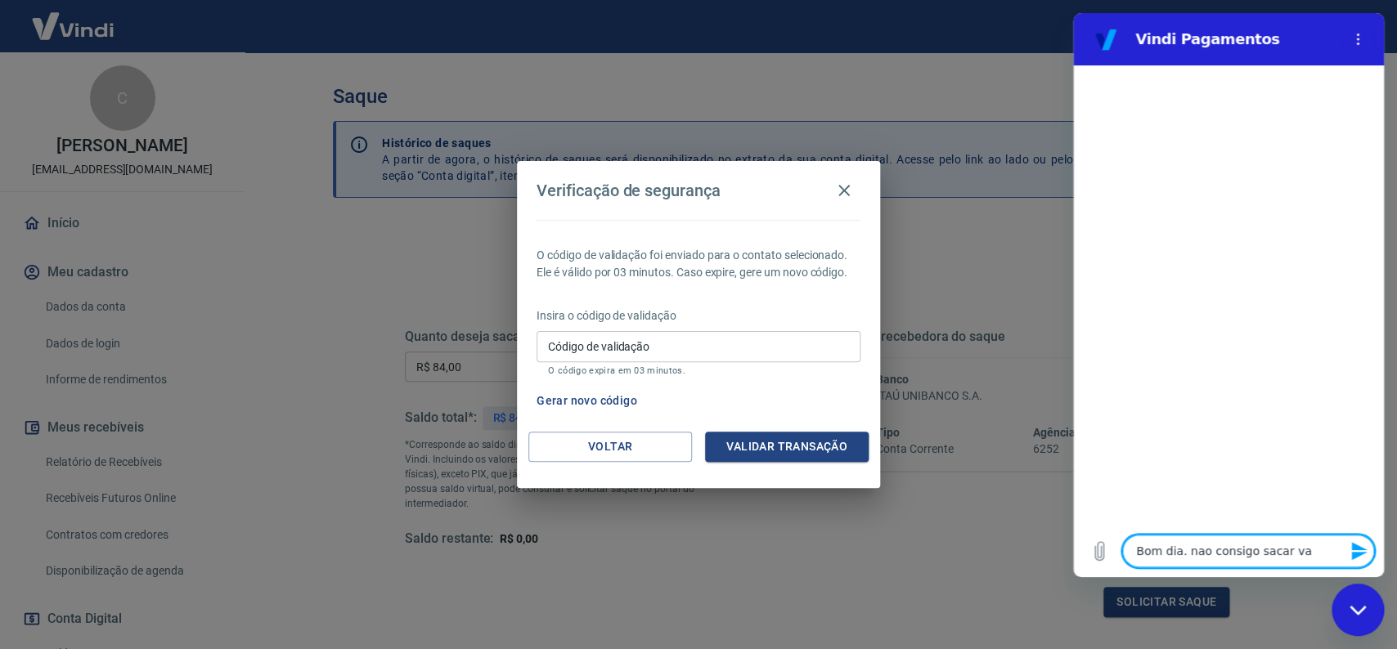
type textarea "Bom dia. nao consigo sacar val"
type textarea "x"
type textarea "Bom dia. nao consigo sacar valo"
type textarea "x"
type textarea "Bom dia. nao consigo sacar valor"
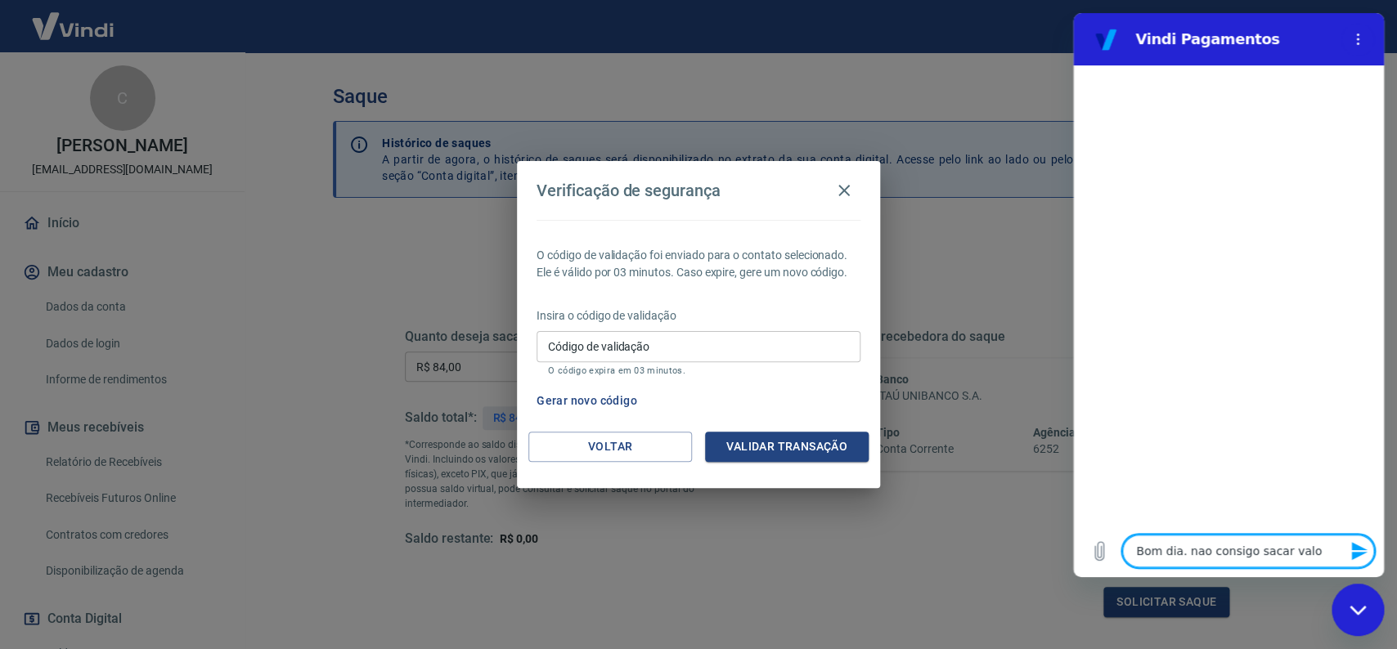
type textarea "x"
type textarea "Bom dia. nao consigo sacar valore"
type textarea "x"
type textarea "Bom dia. nao consigo sacar valores"
type textarea "x"
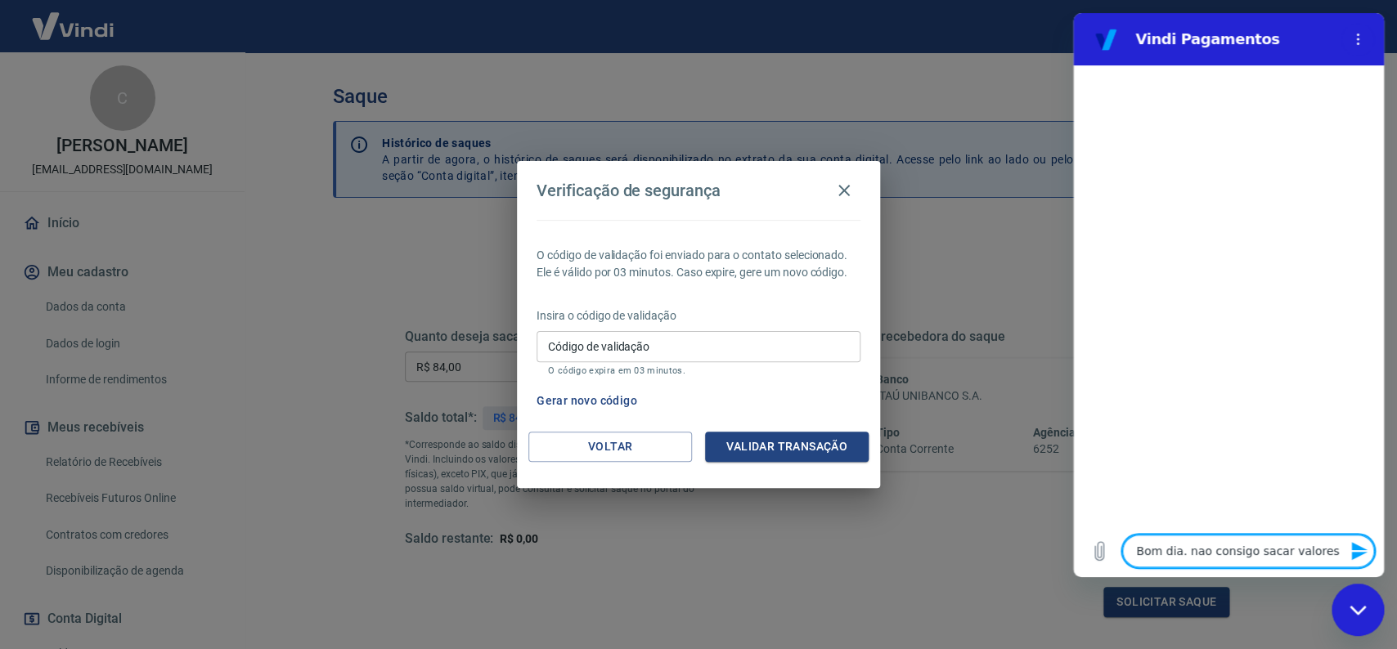
type textarea "Bom dia. nao consigo sacar valores,"
type textarea "x"
type textarea "Bom dia. nao consigo sacar valores,"
type textarea "x"
type textarea "Bom dia. nao consigo sacar valores, p"
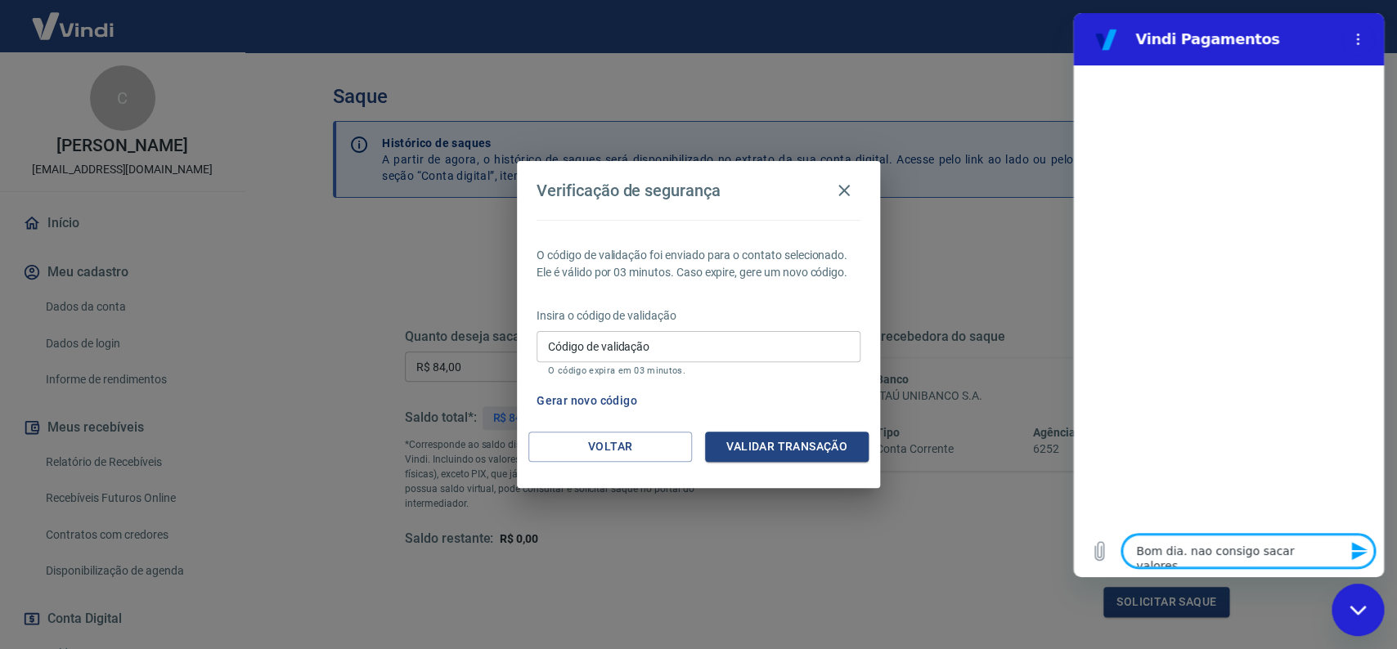
type textarea "x"
type textarea "Bom dia. nao consigo sacar valores, po"
type textarea "x"
type textarea "Bom dia. nao consigo sacar valores, poi"
type textarea "x"
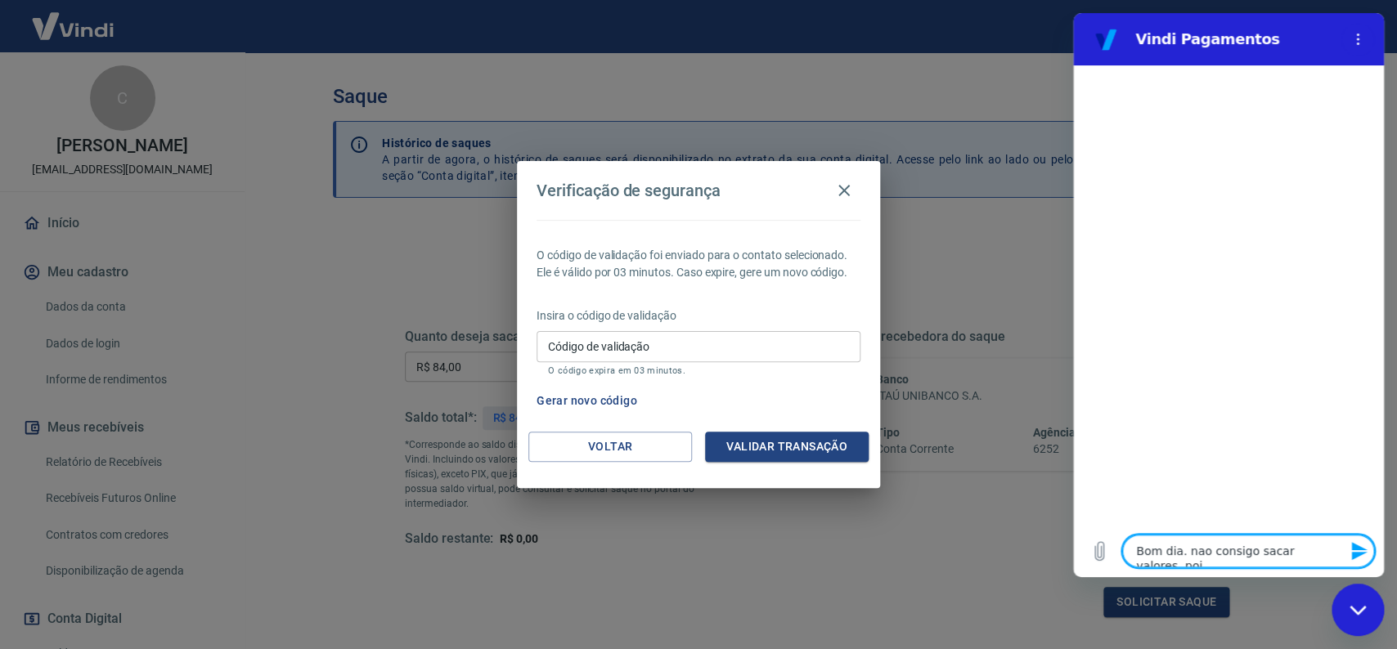
type textarea "Bom dia. nao consigo sacar valores, pois"
type textarea "x"
type textarea "Bom dia. nao consigo sacar valores, pois"
type textarea "x"
type textarea "Bom dia. nao consigo sacar valores, pois o"
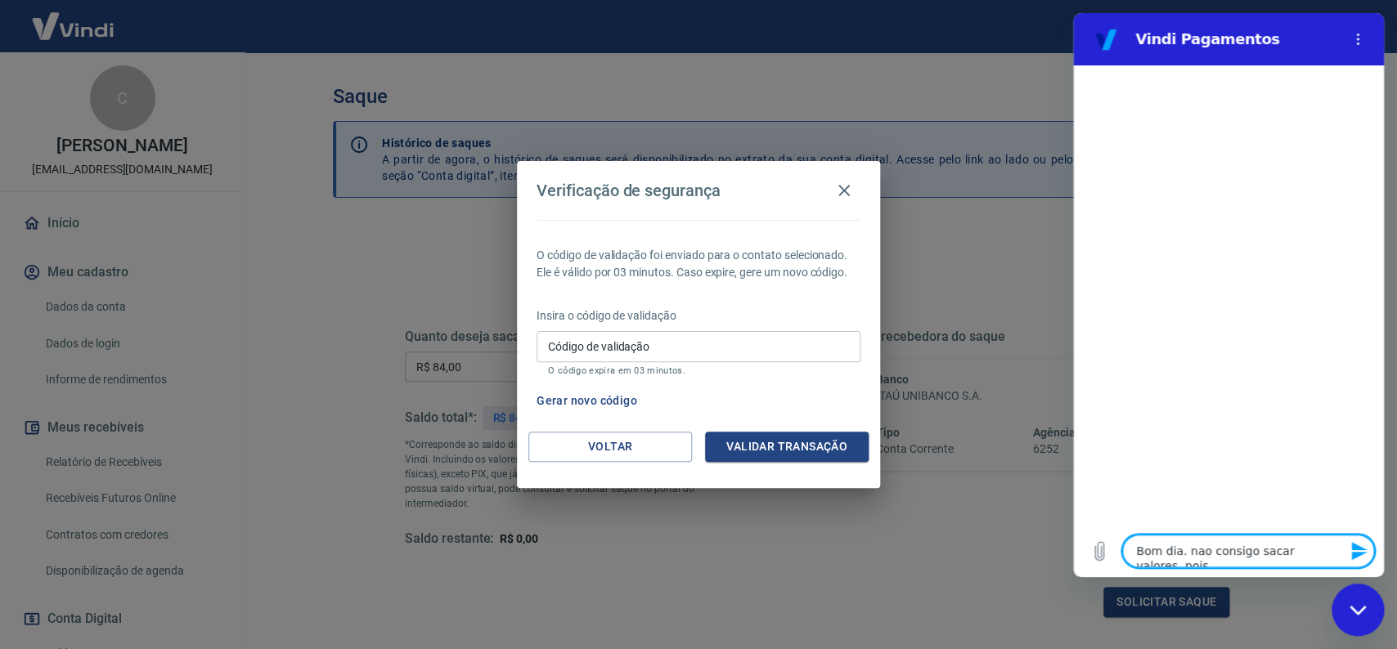
type textarea "x"
type textarea "Bom dia. nao consigo sacar valores, pois o"
type textarea "x"
type textarea "Bom dia. nao consigo sacar valores, pois o c"
type textarea "x"
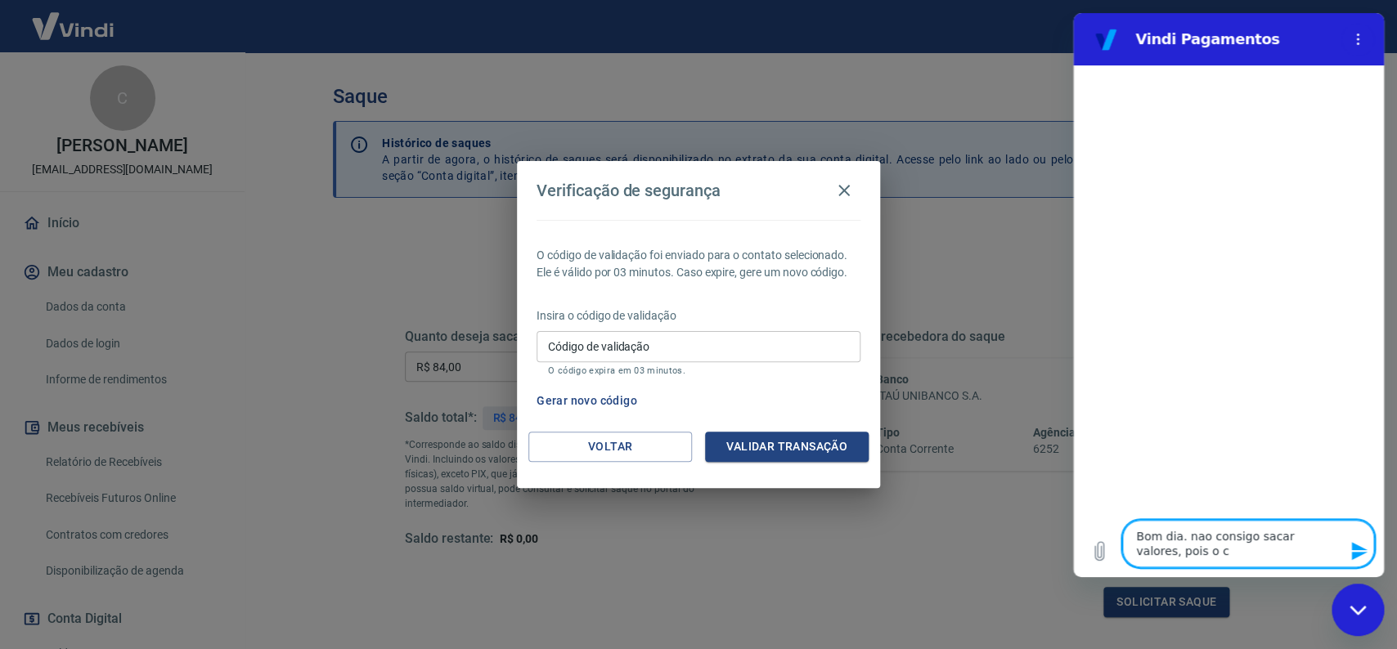
type textarea "Bom dia. nao consigo sacar valores, pois o co"
type textarea "x"
type textarea "Bom dia. nao consigo sacar valores, pois o cod"
type textarea "x"
type textarea "Bom dia. nao consigo sacar valores, pois o codi"
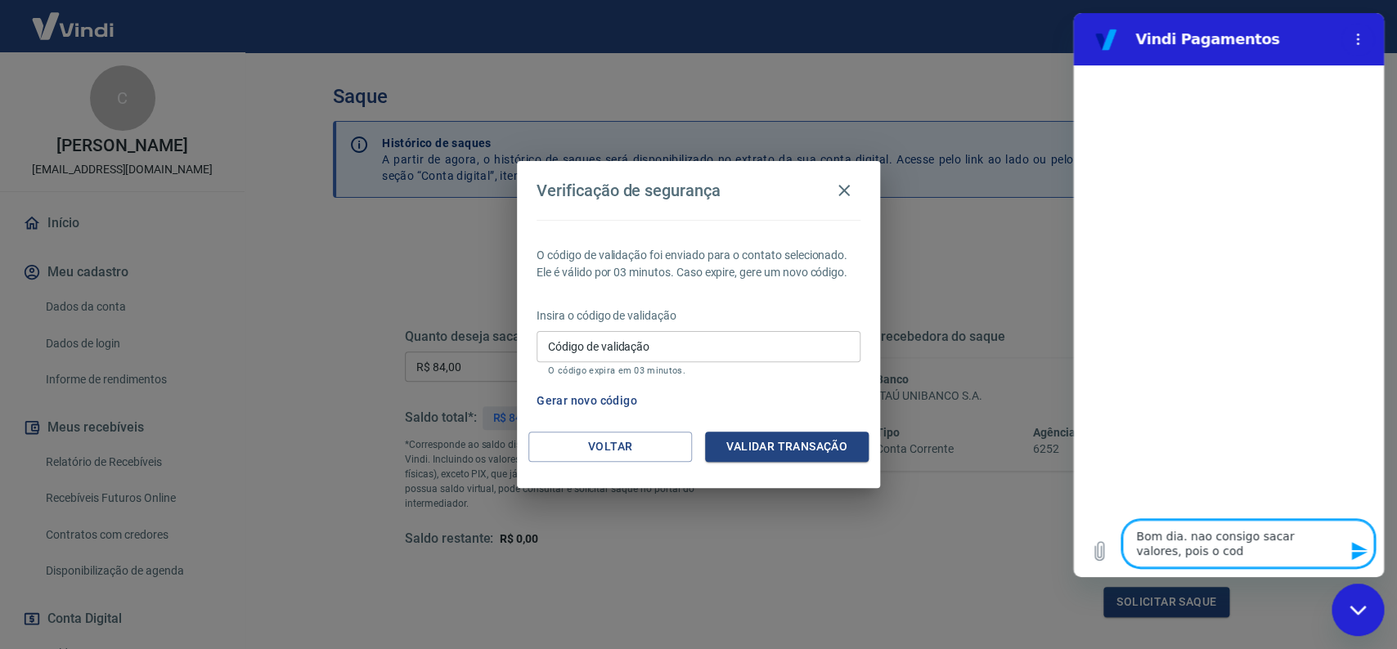
type textarea "x"
type textarea "Bom dia. nao consigo sacar valores, pois o codig"
type textarea "x"
type textarea "Bom dia. nao consigo sacar valores, pois o codigo"
type textarea "x"
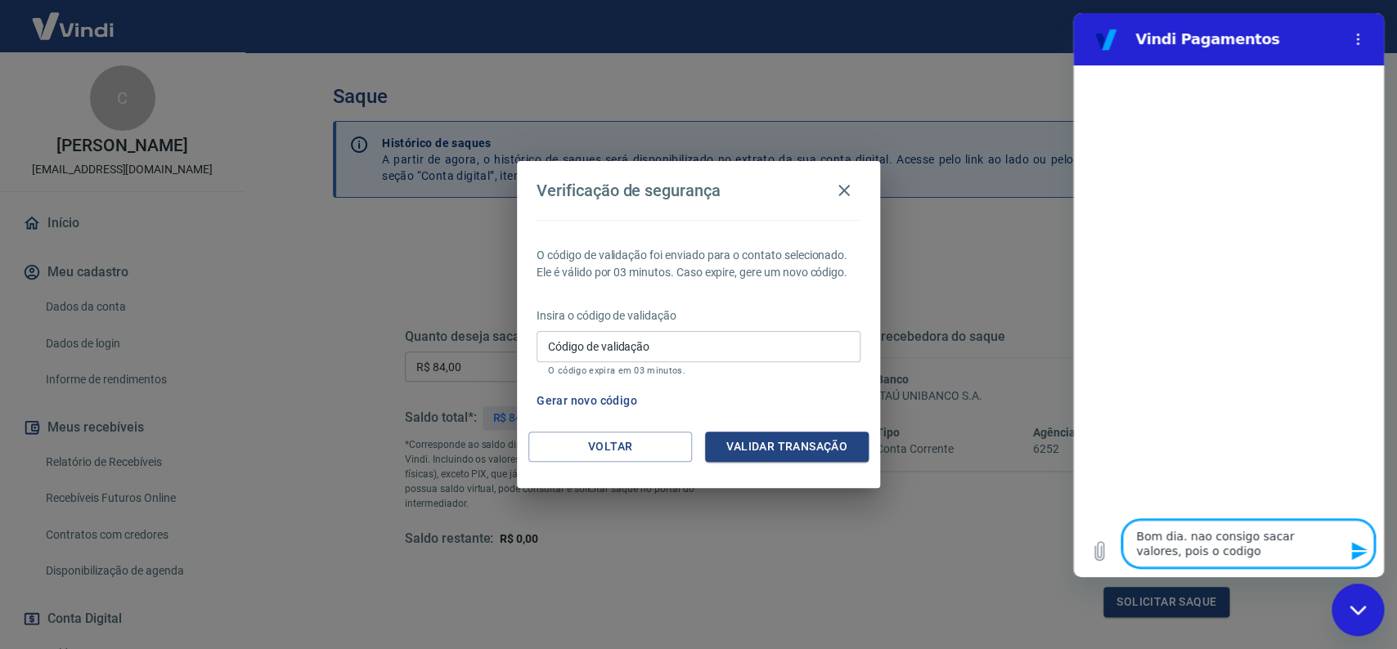
type textarea "Bom dia. nao consigo sacar valores, pois o codigo"
type textarea "x"
type textarea "Bom dia. nao consigo sacar valores, pois o codigo d"
type textarea "x"
type textarea "Bom dia. nao consigo sacar valores, pois o codigo de"
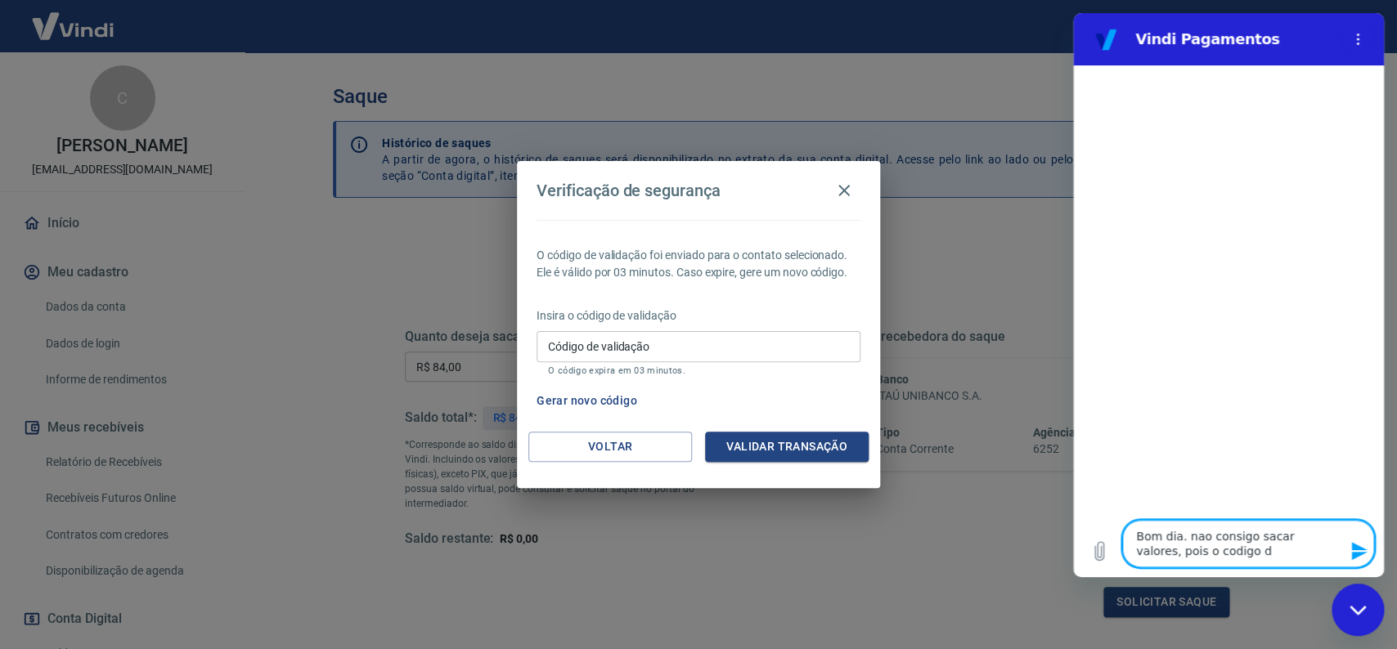
type textarea "x"
type textarea "Bom dia. nao consigo sacar valores, pois o codigo de"
type textarea "x"
type textarea "Bom dia. nao consigo sacar valores, pois o codigo de v"
type textarea "x"
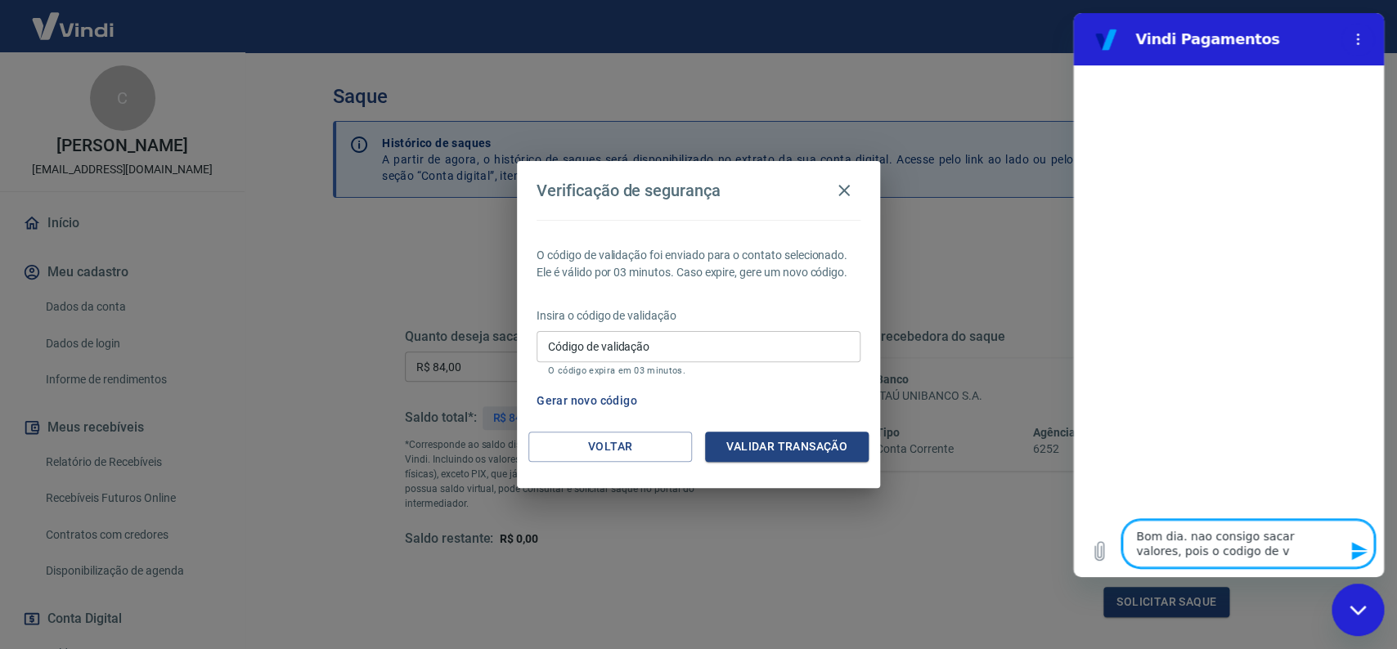
type textarea "Bom dia. nao consigo sacar valores, pois o codigo de va"
type textarea "x"
type textarea "Bom dia. nao consigo sacar valores, pois o codigo de val"
type textarea "x"
type textarea "Bom dia. nao consigo sacar valores, pois o codigo de vali"
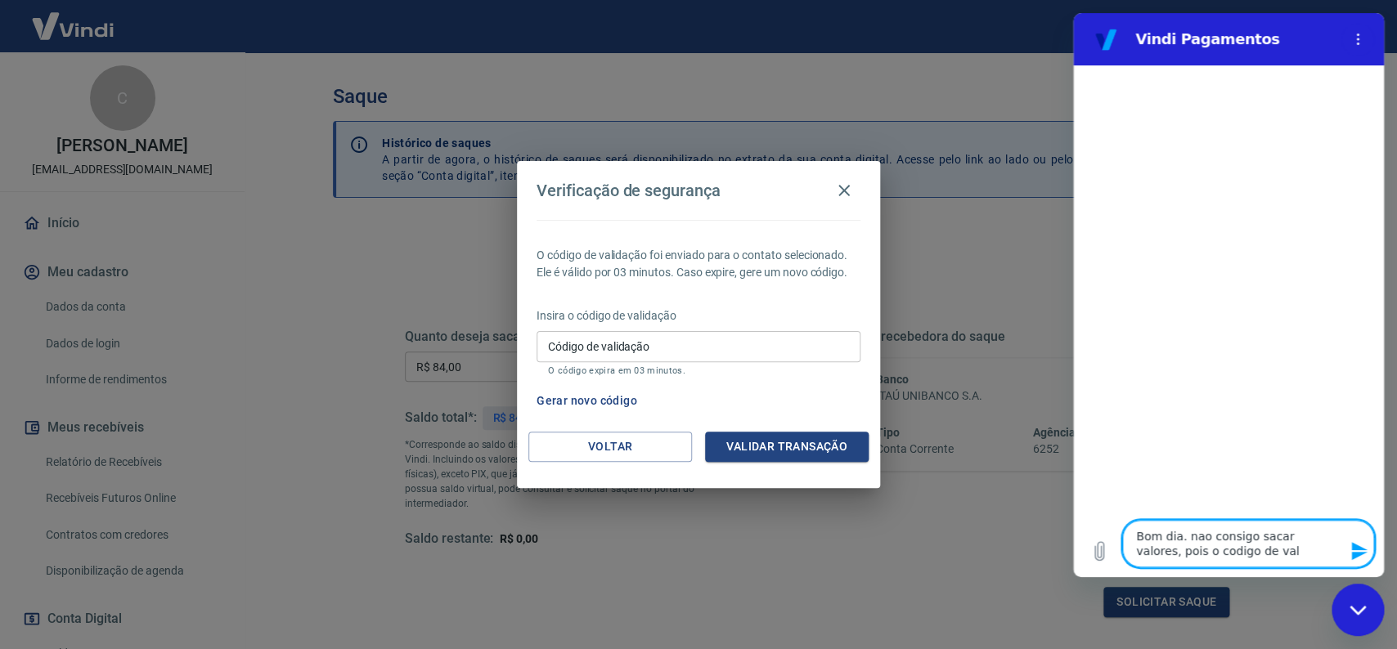
type textarea "x"
type textarea "Bom dia. nao consigo sacar valores, pois o codigo de valic"
type textarea "x"
type textarea "Bom dia. nao consigo sacar valores, pois o codigo de vali"
type textarea "x"
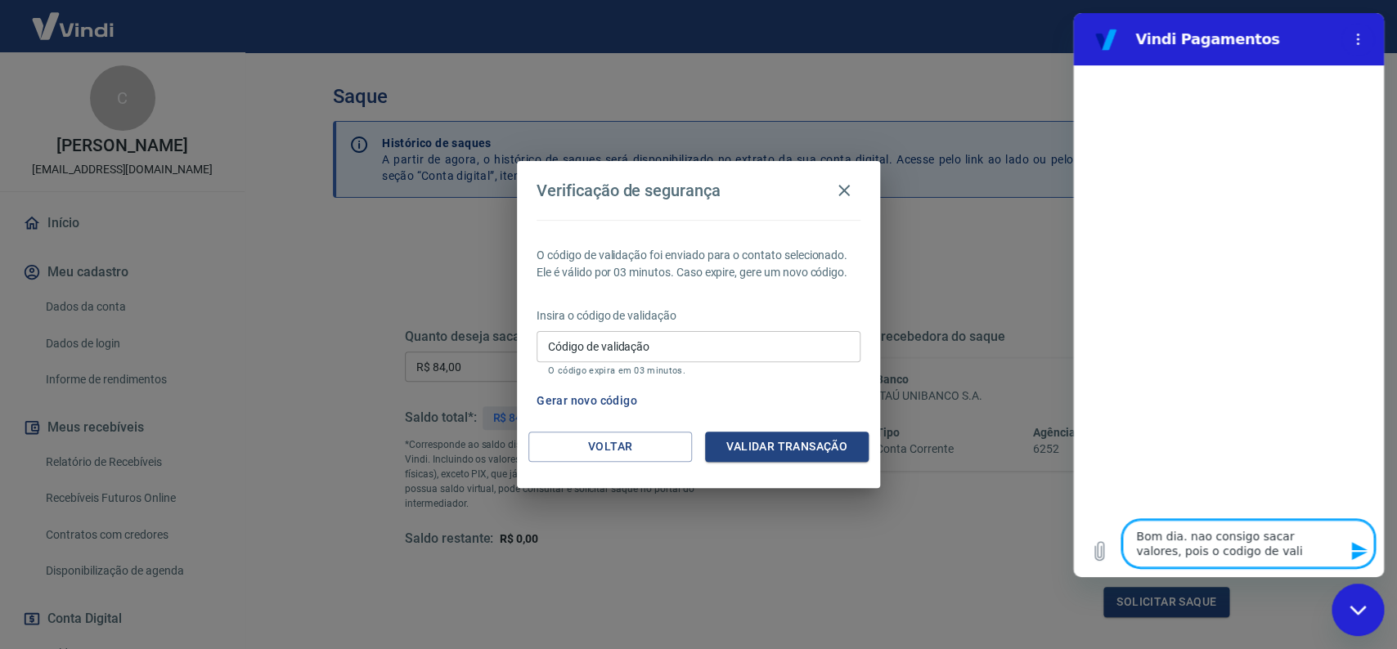
type textarea "Bom dia. nao consigo sacar valores, pois o codigo de valid"
type textarea "x"
type textarea "Bom dia. nao consigo sacar valores, pois o codigo de valida"
type textarea "x"
type textarea "Bom dia. nao consigo sacar valores, pois o codigo de validac"
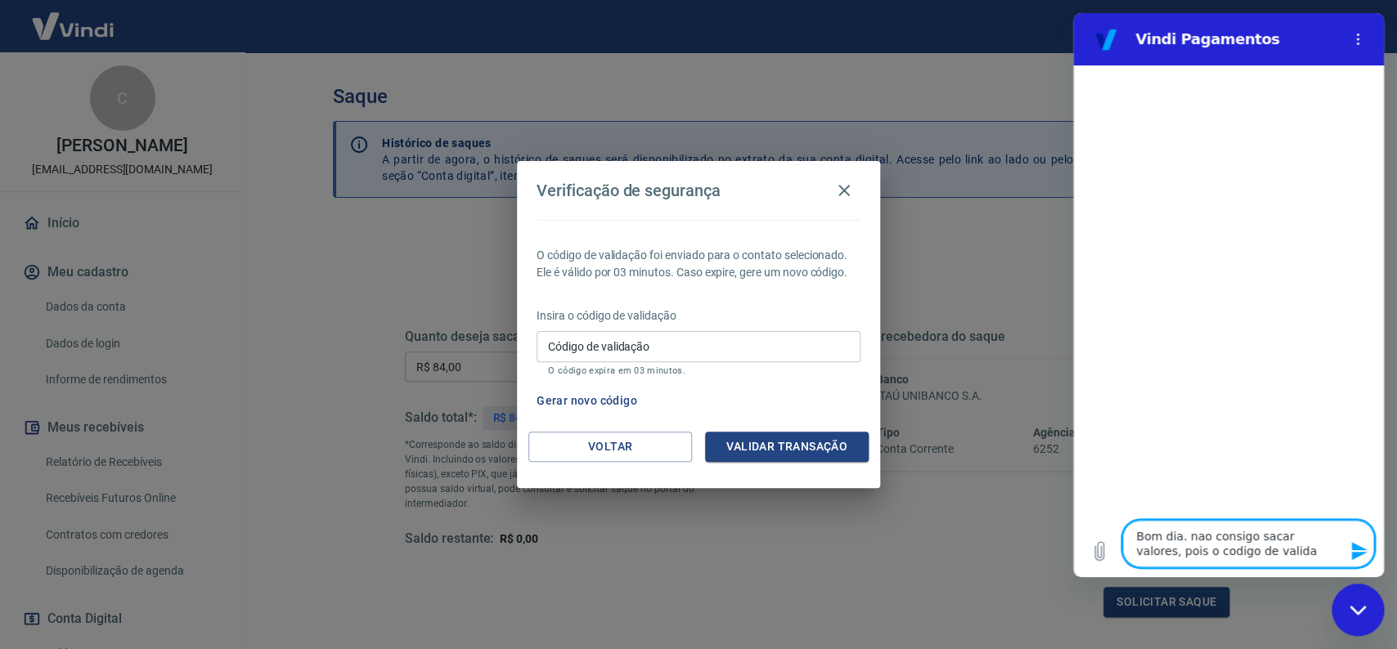
type textarea "x"
type textarea "Bom dia. nao consigo sacar valores, pois o codigo de validaca"
type textarea "x"
type textarea "Bom dia. nao consigo sacar valores, pois o codigo de validacao"
type textarea "x"
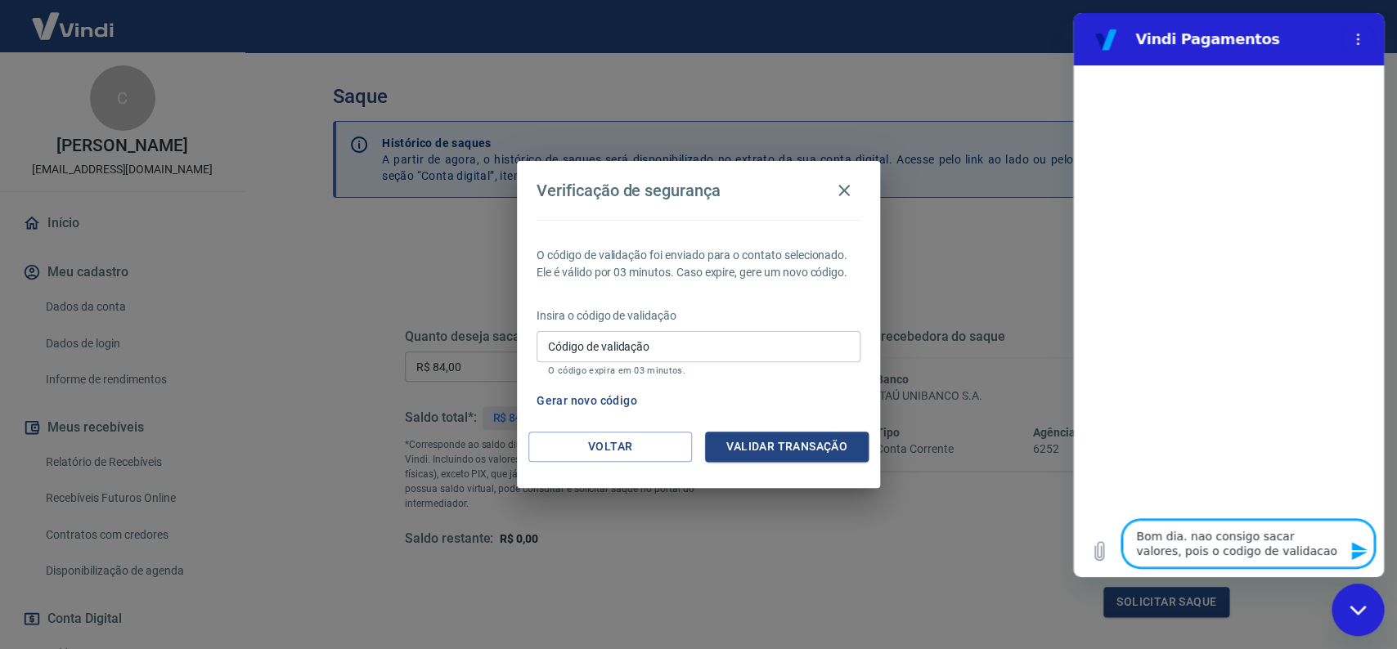
type textarea "Bom dia. nao consigo sacar valores, pois o codigo de validacao"
type textarea "x"
type textarea "Bom dia. nao consigo sacar valores, pois o codigo de validacao n"
type textarea "x"
type textarea "Bom dia. nao consigo sacar valores, pois o codigo de validacao na"
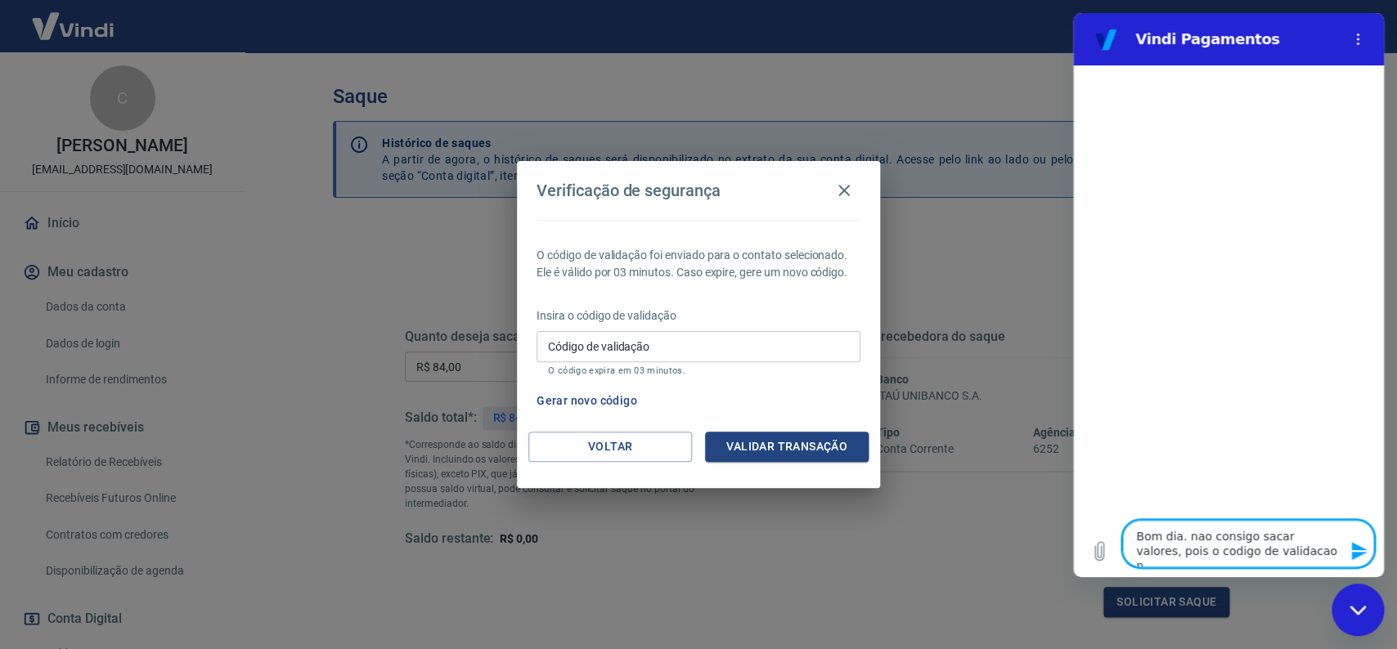
type textarea "x"
type textarea "Bom dia. nao consigo sacar valores, pois o codigo de validacao nao"
type textarea "x"
type textarea "Bom dia. nao consigo sacar valores, pois o codigo de validacao nao"
type textarea "x"
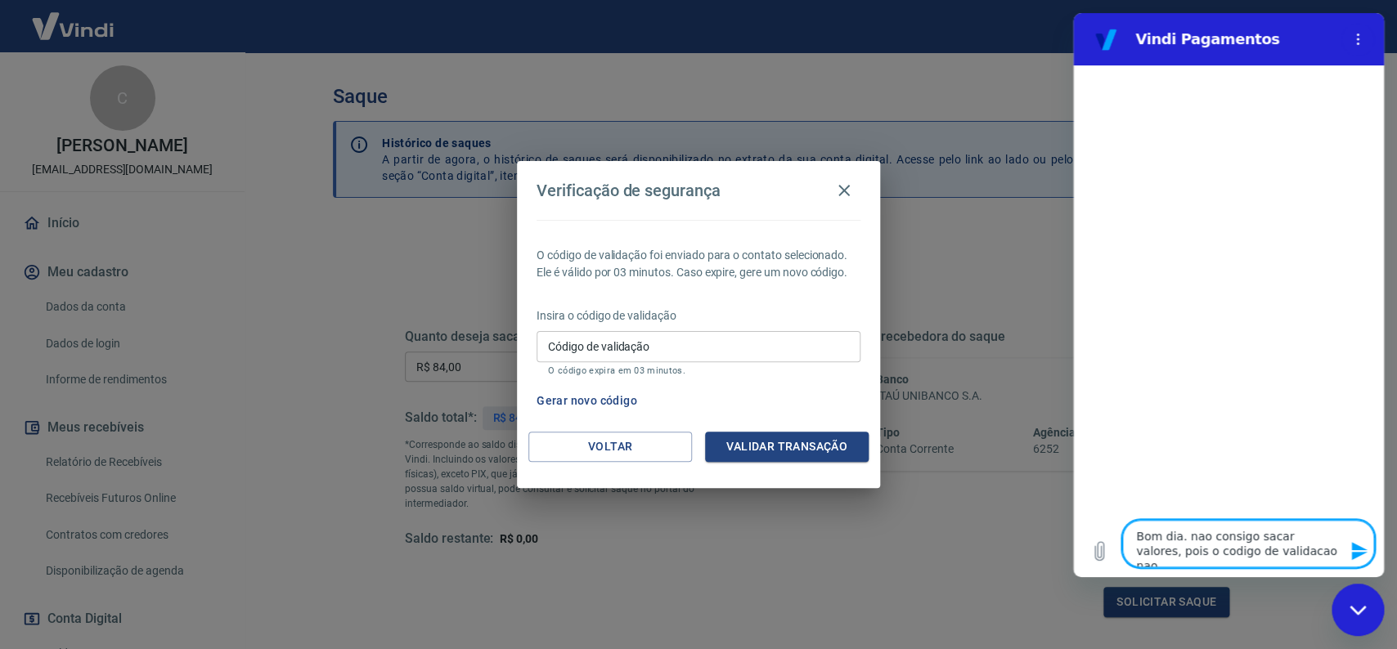
type textarea "Bom dia. nao consigo sacar valores, pois o codigo de validacao nao c"
type textarea "x"
type textarea "Bom dia. nao consigo sacar valores, pois o codigo de validacao nao ch"
type textarea "x"
type textarea "Bom dia. nao consigo sacar valores, pois o codigo de validacao nao che"
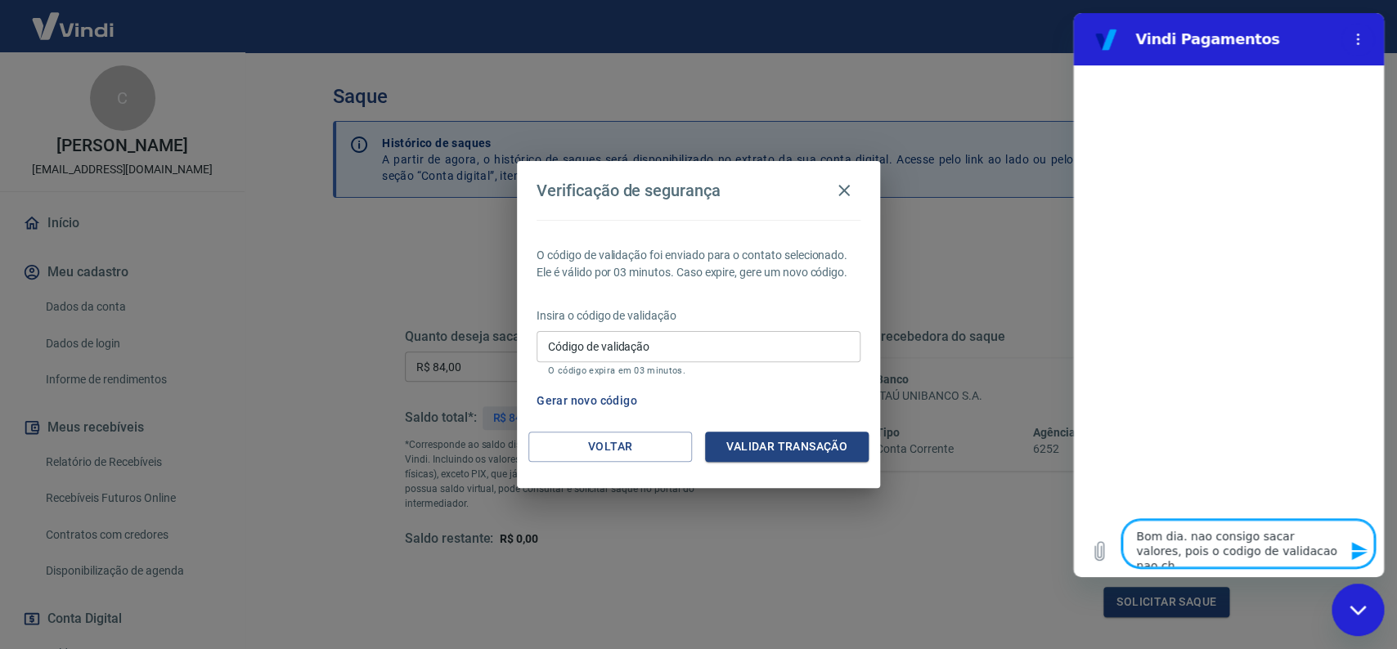
type textarea "x"
type textarea "Bom dia. nao consigo sacar valores, pois o codigo de validacao nao cheg"
type textarea "x"
type textarea "Bom dia. nao consigo sacar valores, pois o codigo de validacao nao chega"
type textarea "x"
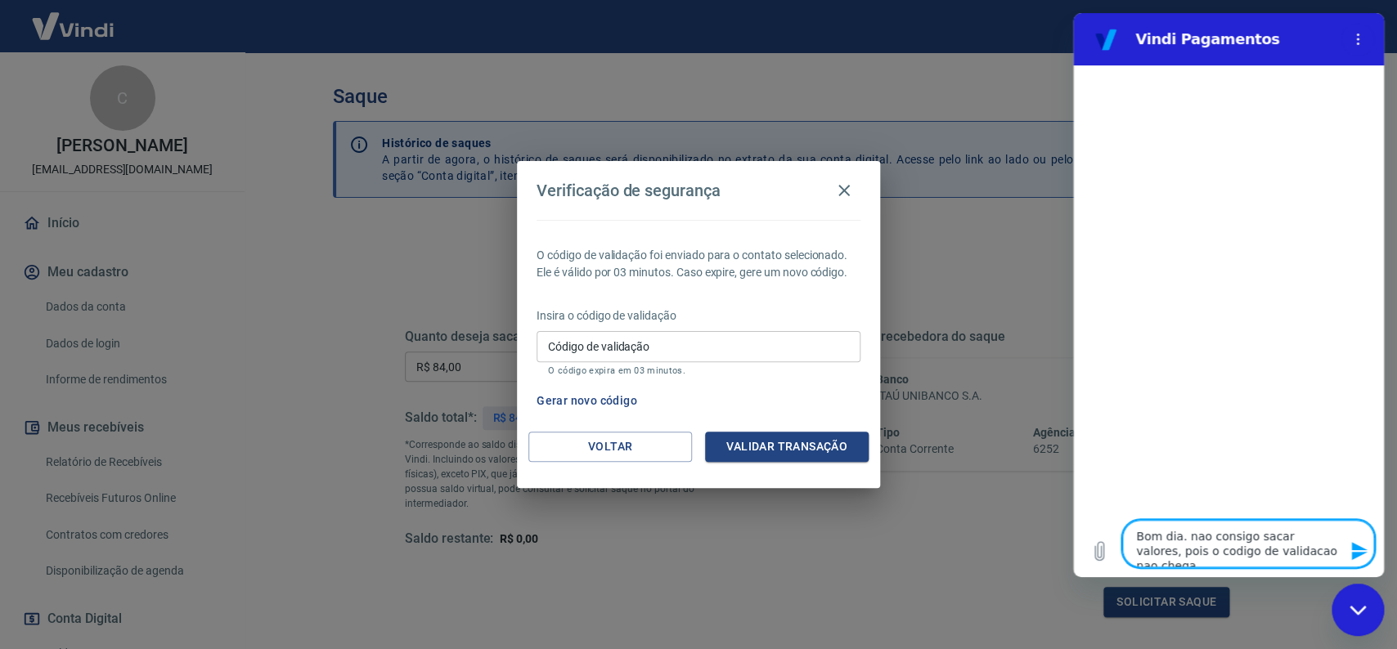
type textarea "Bom dia. nao consigo sacar valores, pois o codigo de validacao nao chega"
type textarea "x"
type textarea "Bom dia. nao consigo sacar valores, pois o codigo de validacao nao chega"
type textarea "x"
type textarea "Bom dia. nao consigo sacar valores, pois o codigo de validacao nao chega,"
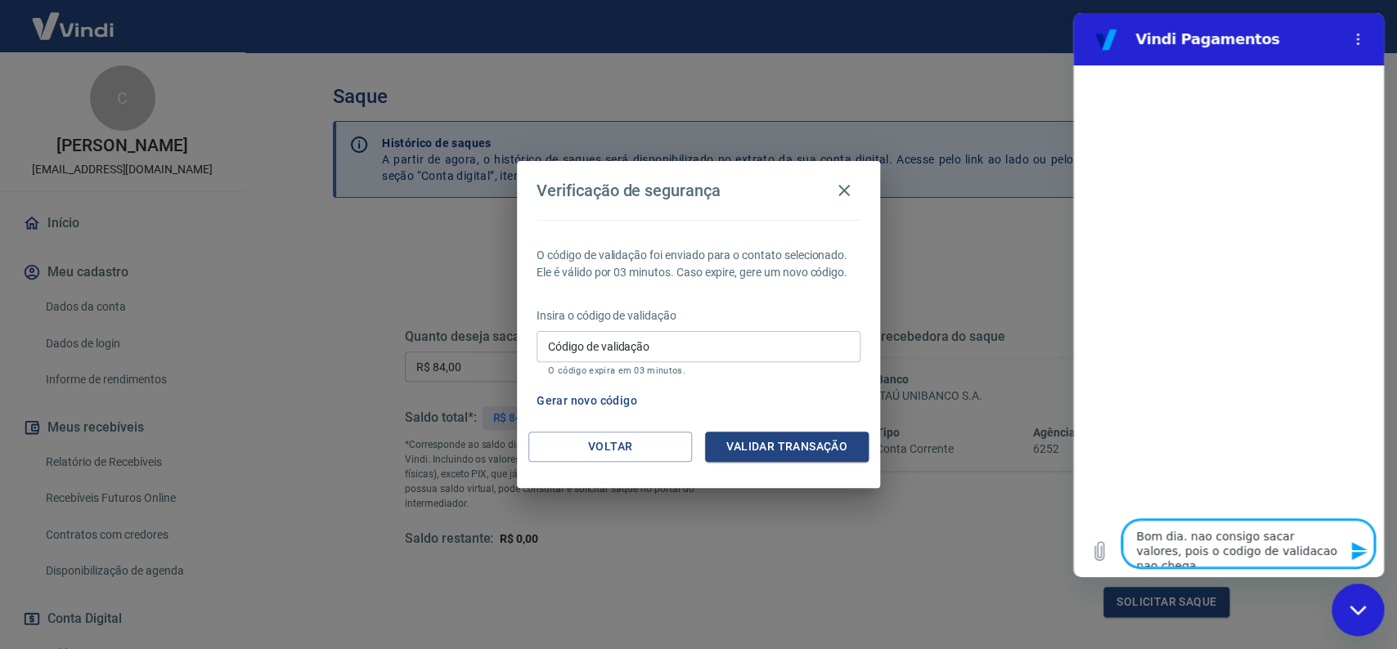
type textarea "x"
type textarea "Bom dia. nao consigo sacar valores, pois o codigo de validacao nao chega,"
type textarea "x"
type textarea "Bom dia. nao consigo sacar valores, pois o codigo de validacao nao chega, j"
type textarea "x"
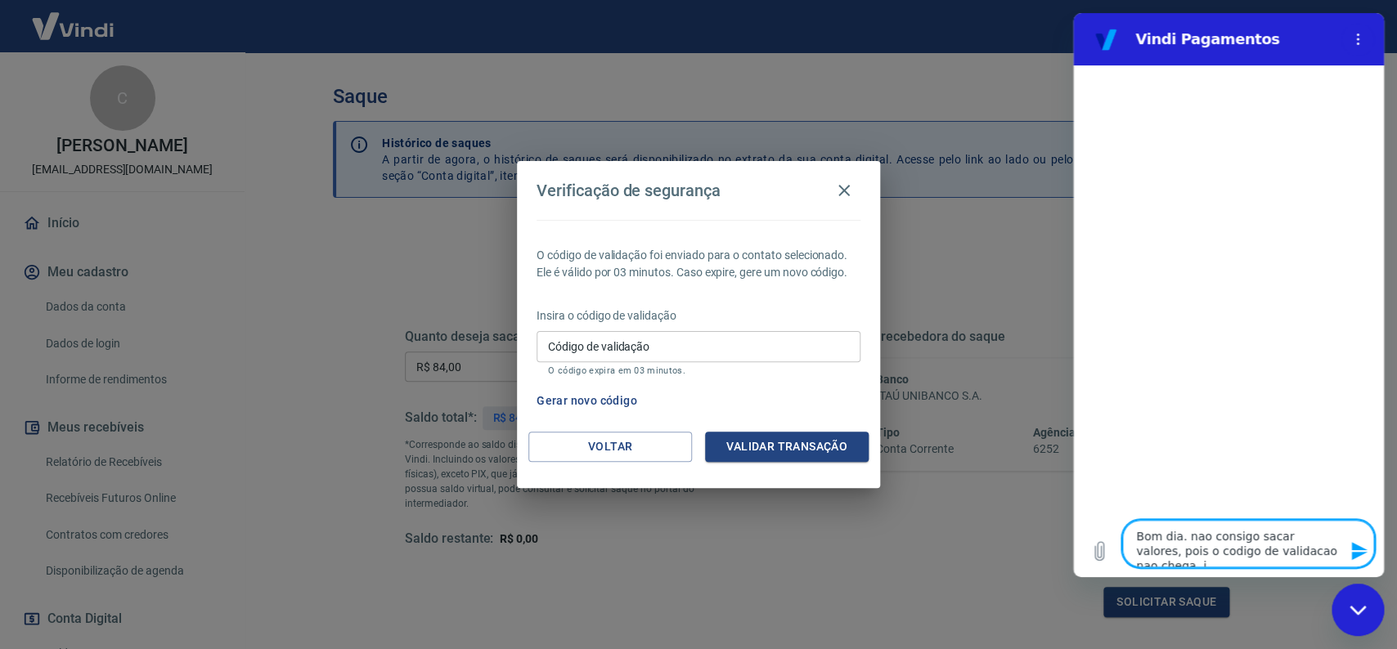
type textarea "Bom dia. nao consigo sacar valores, pois o codigo de validacao nao chega, ja"
type textarea "x"
type textarea "Bom dia. nao consigo sacar valores, pois o codigo de validacao nao chega, ja"
type textarea "x"
type textarea "Bom dia. nao consigo sacar valores, pois o codigo de validacao nao chega, ja t"
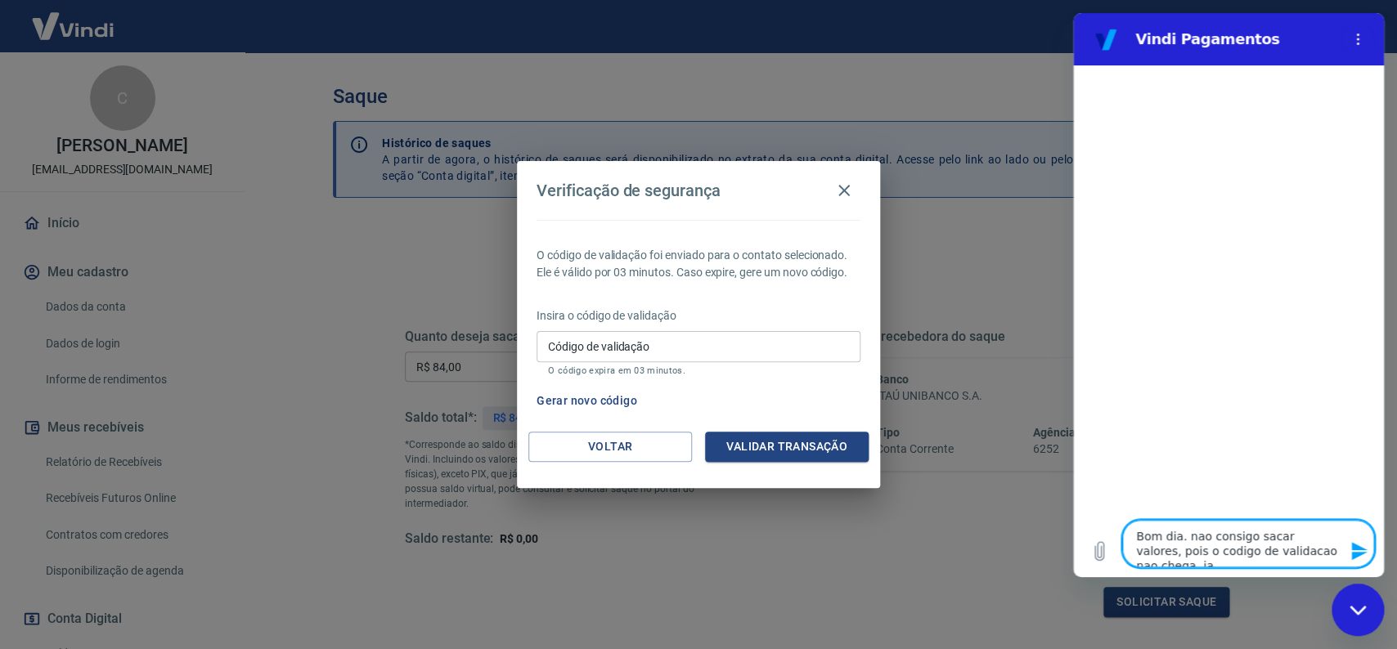
type textarea "x"
type textarea "Bom dia. nao consigo sacar valores, pois o codigo de validacao nao chega, ja te"
type textarea "x"
type textarea "Bom dia. nao consigo sacar valores, pois o codigo de validacao nao chega, ja ten"
type textarea "x"
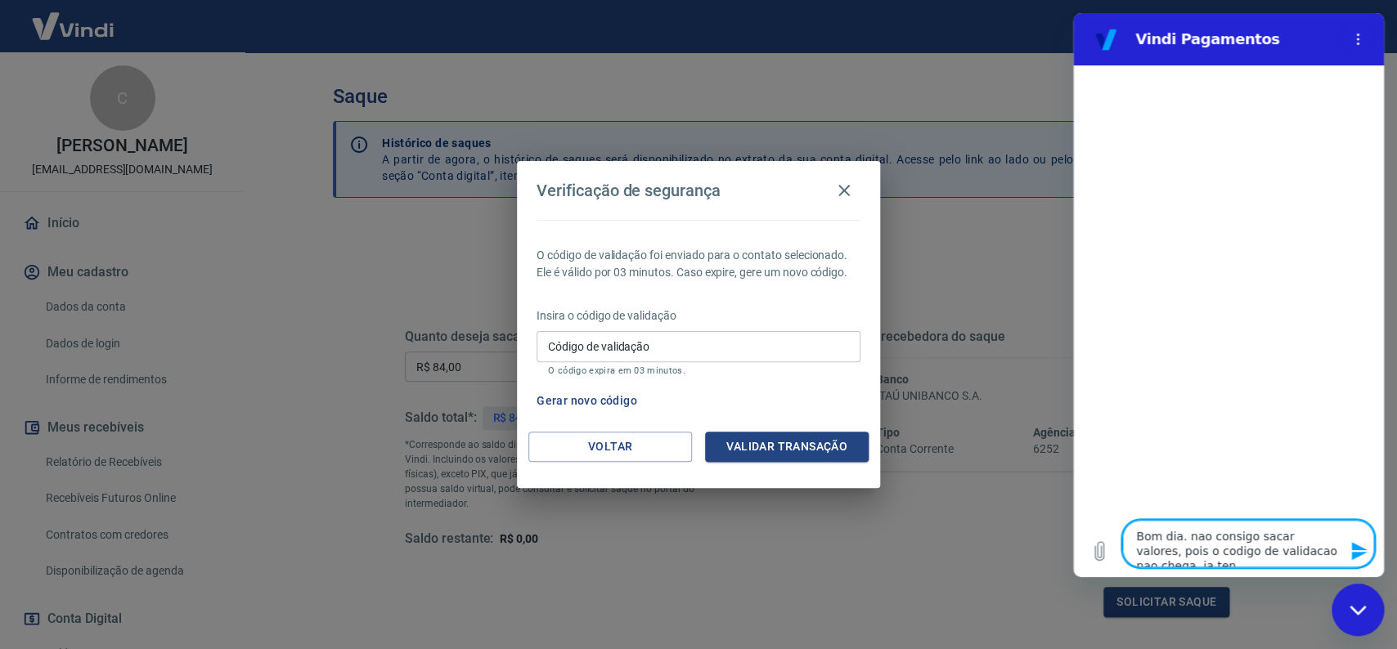
type textarea "Bom dia. nao consigo sacar valores, pois o codigo de validacao nao chega, ja te…"
type textarea "x"
type textarea "Bom dia. nao consigo sacar valores, pois o codigo de validacao nao chega, ja te…"
type textarea "x"
type textarea "Bom dia. nao consigo sacar valores, pois o codigo de validacao nao chega, ja [P…"
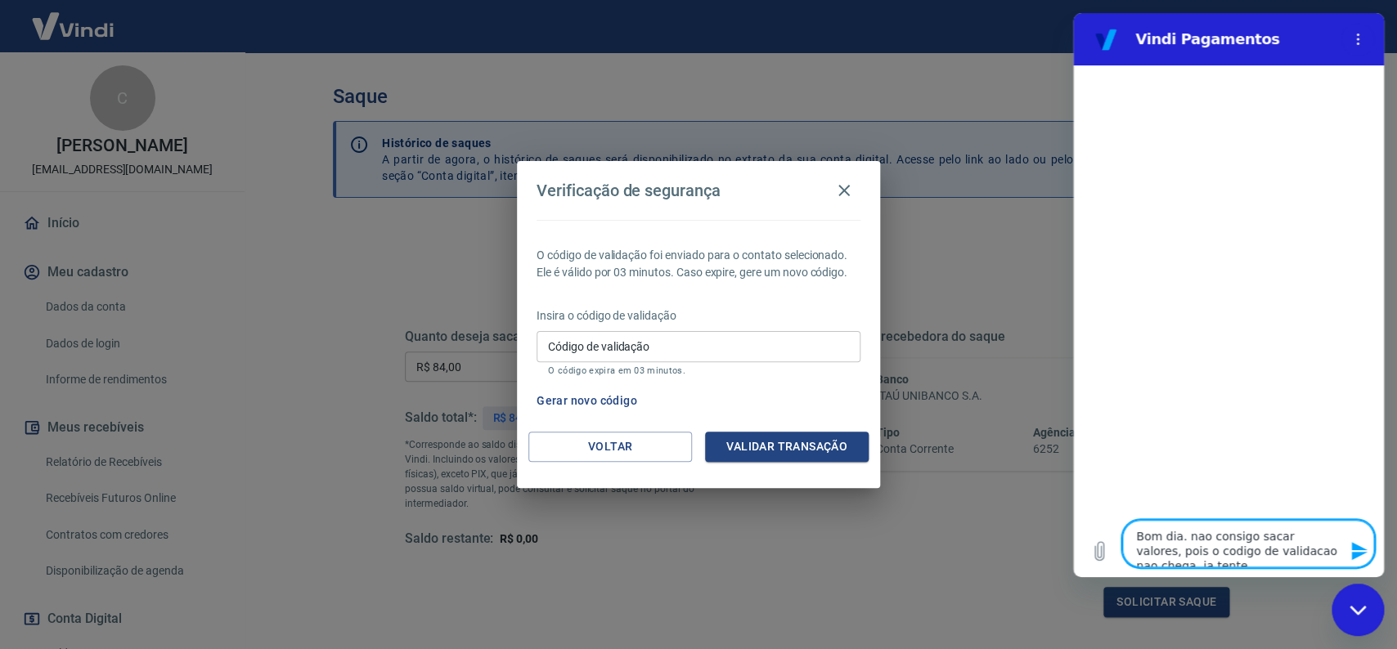
type textarea "x"
type textarea "Bom dia. nao consigo sacar valores, pois o codigo de validacao nao chega, ja [P…"
type textarea "x"
type textarea "Bom dia. nao consigo sacar valores, pois o codigo de validacao nao chega, ja te…"
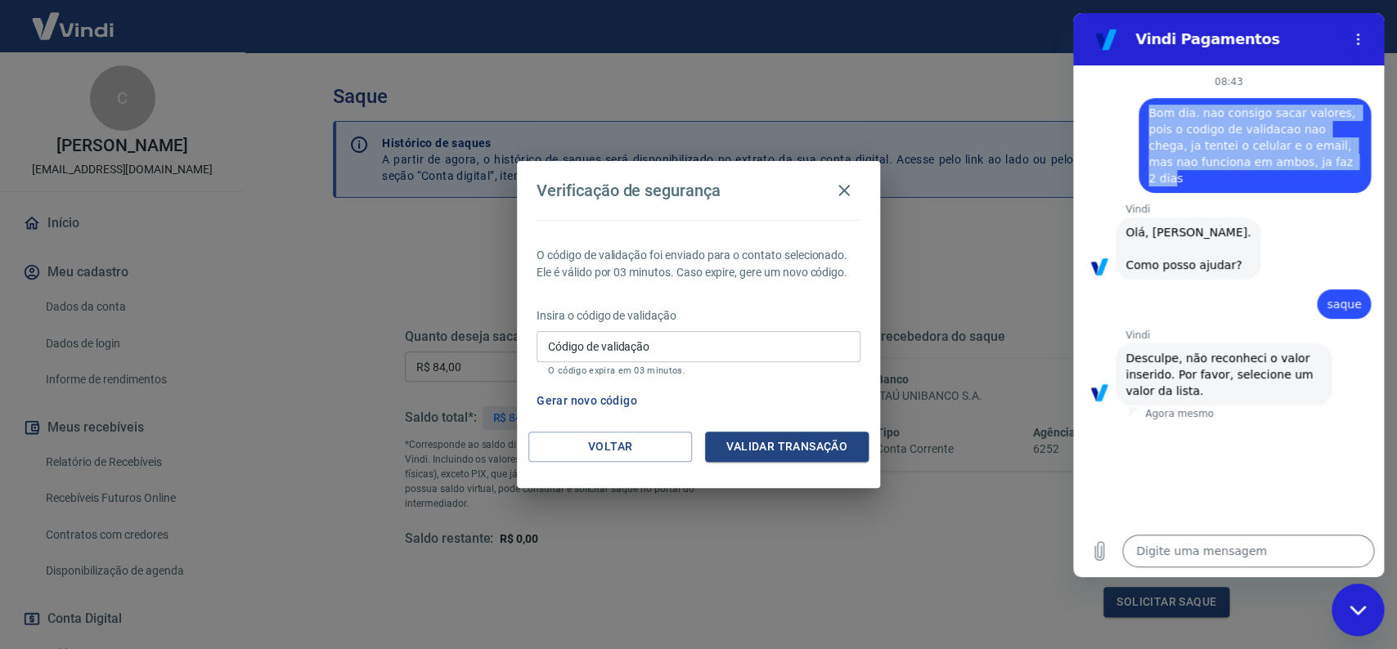
drag, startPoint x: 1308, startPoint y: 164, endPoint x: 1137, endPoint y: 110, distance: 178.4
click at [1138, 110] on div "diz: Bom dia. nao consigo sacar valores, pois o codigo de validacao nao chega, …" at bounding box center [1254, 145] width 232 height 95
copy span "Bom dia. nao consigo sacar valores, pois o codigo de validacao nao chega, ja te…"
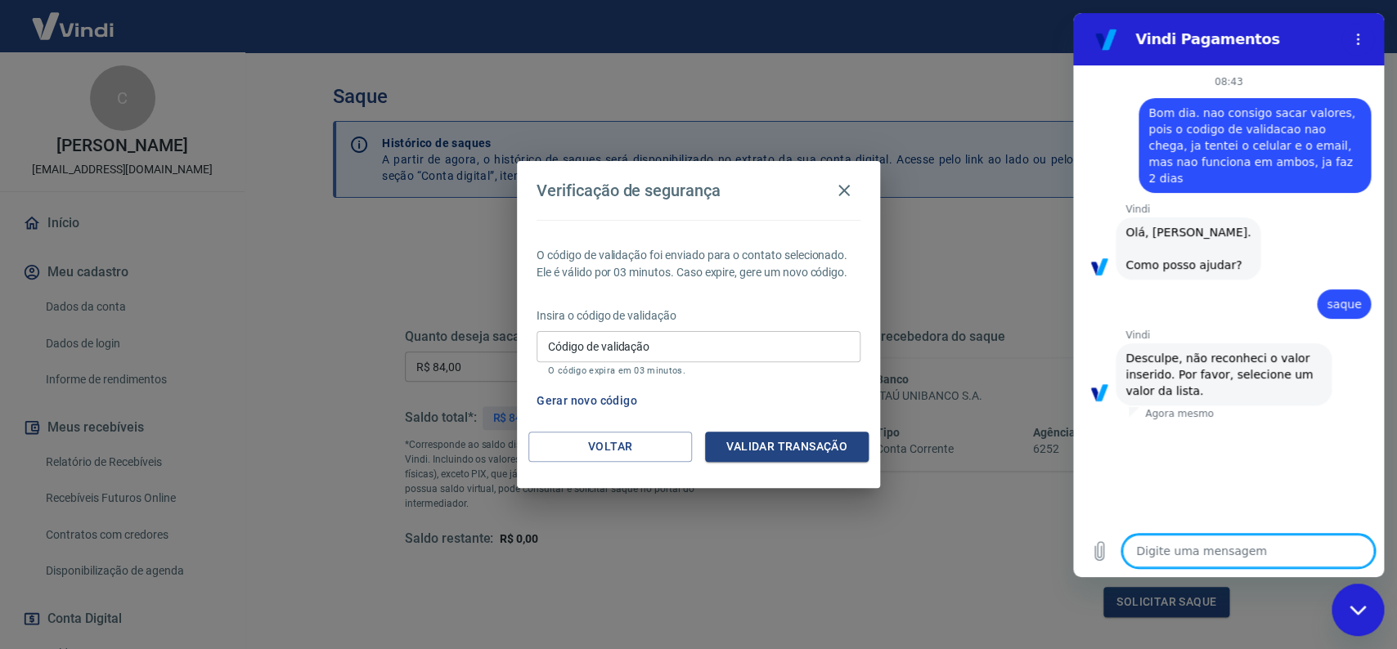
click at [1224, 559] on textarea at bounding box center [1248, 551] width 252 height 33
paste textarea "Bom dia. nao consigo sacar valores, pois o codigo de validacao nao chega, ja te…"
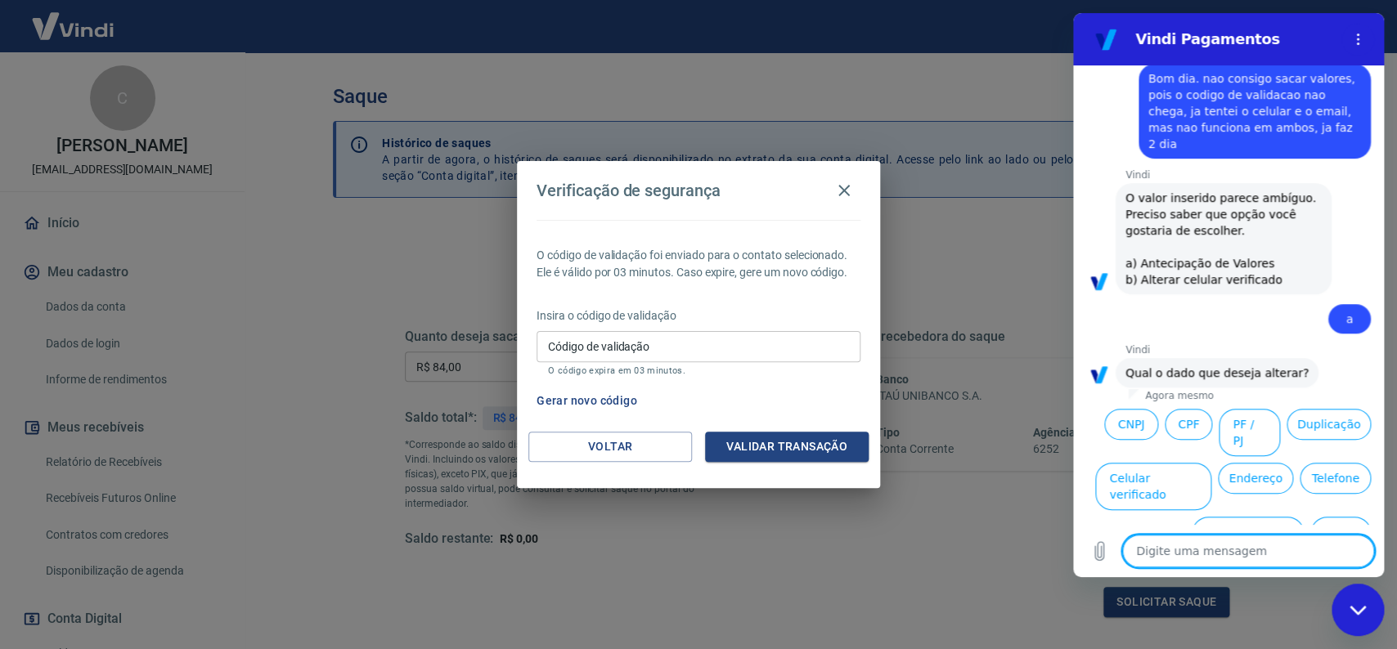
scroll to position [352, 0]
click at [1354, 37] on icon "Menu de opções" at bounding box center [1357, 39] width 13 height 13
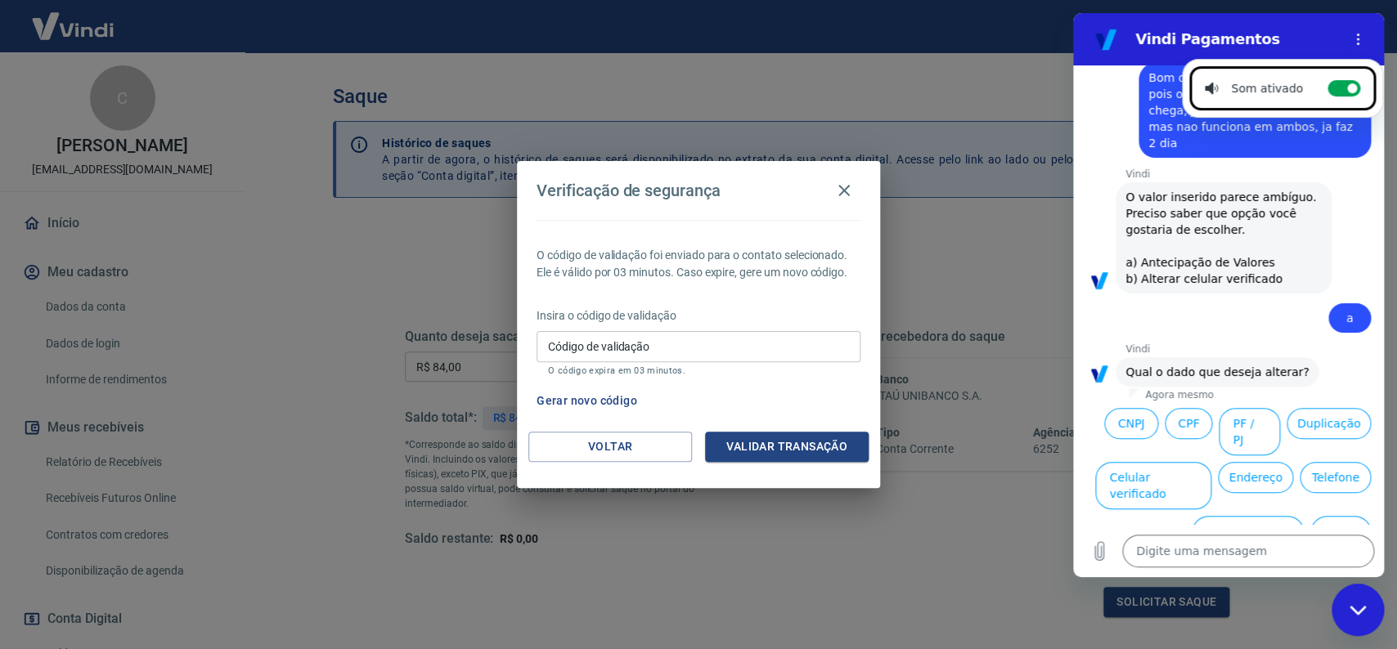
click at [948, 572] on div "Verificação de segurança O código de validação foi enviado para o contato selec…" at bounding box center [698, 324] width 1397 height 649
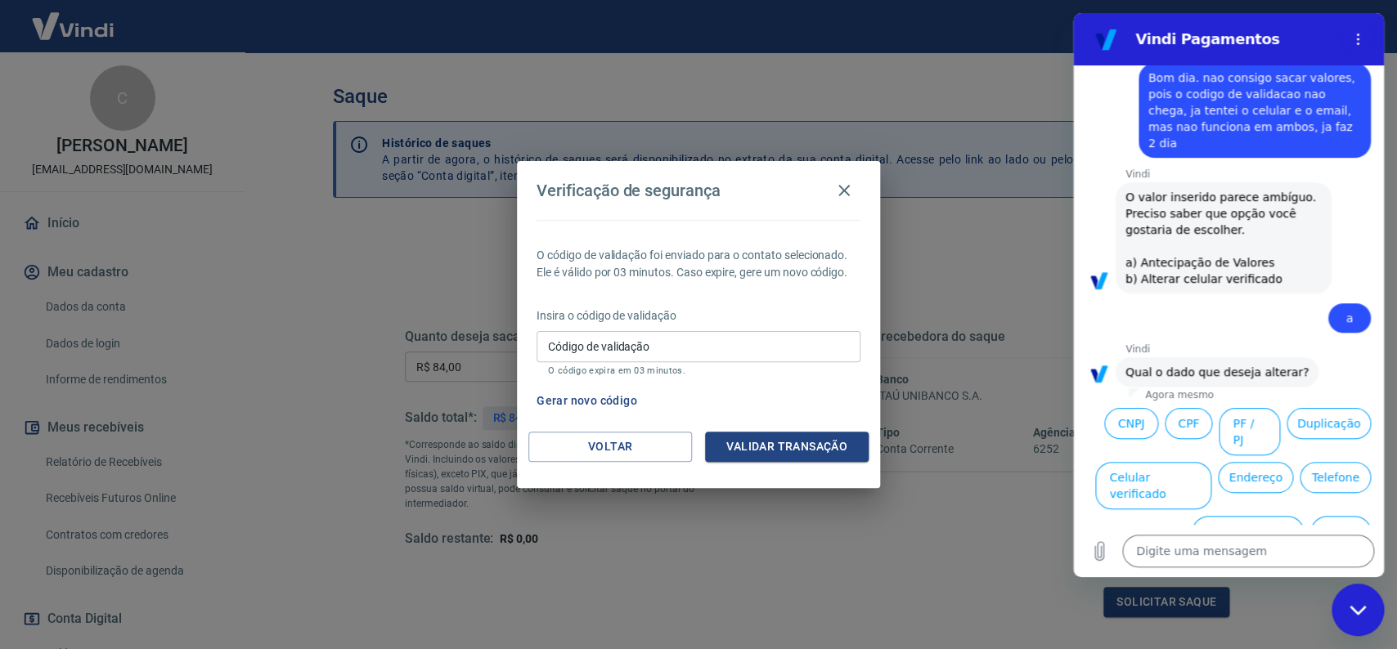
click at [1356, 617] on div "Fechar janela de mensagens" at bounding box center [1357, 609] width 49 height 49
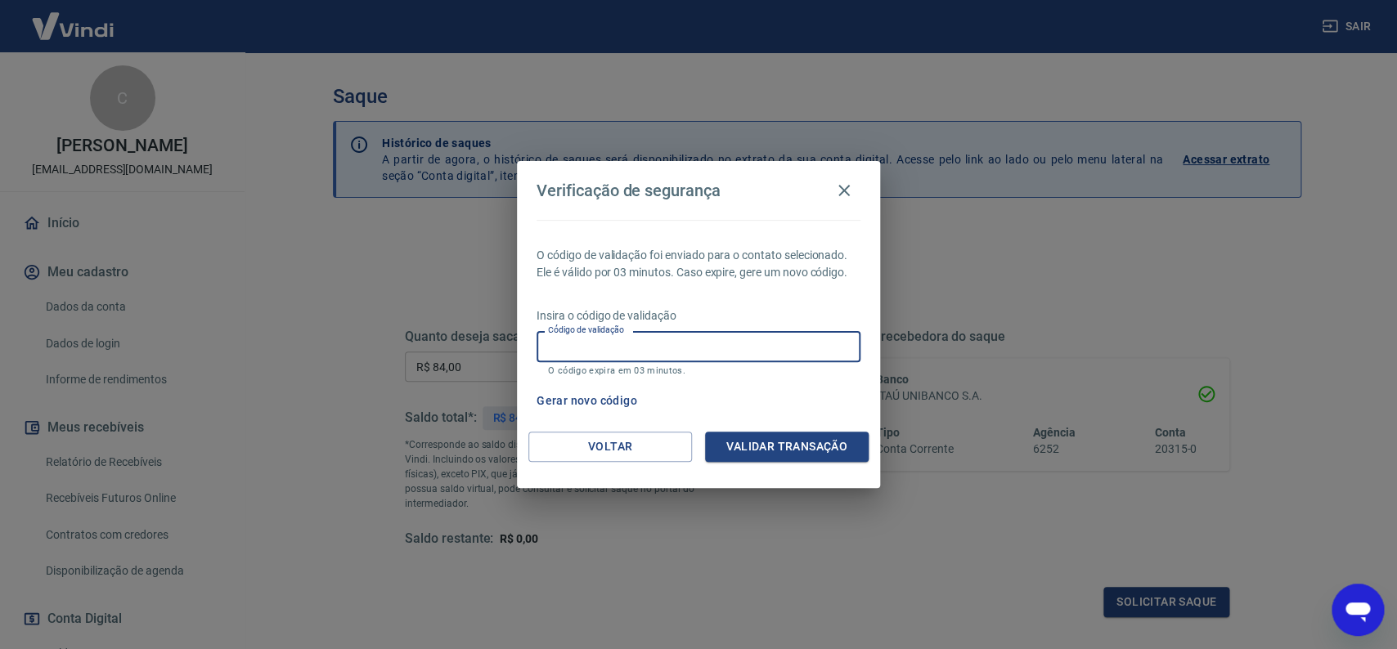
click at [684, 352] on input "Código de validação" at bounding box center [698, 346] width 324 height 30
click at [775, 446] on button "Validar transação" at bounding box center [787, 447] width 164 height 30
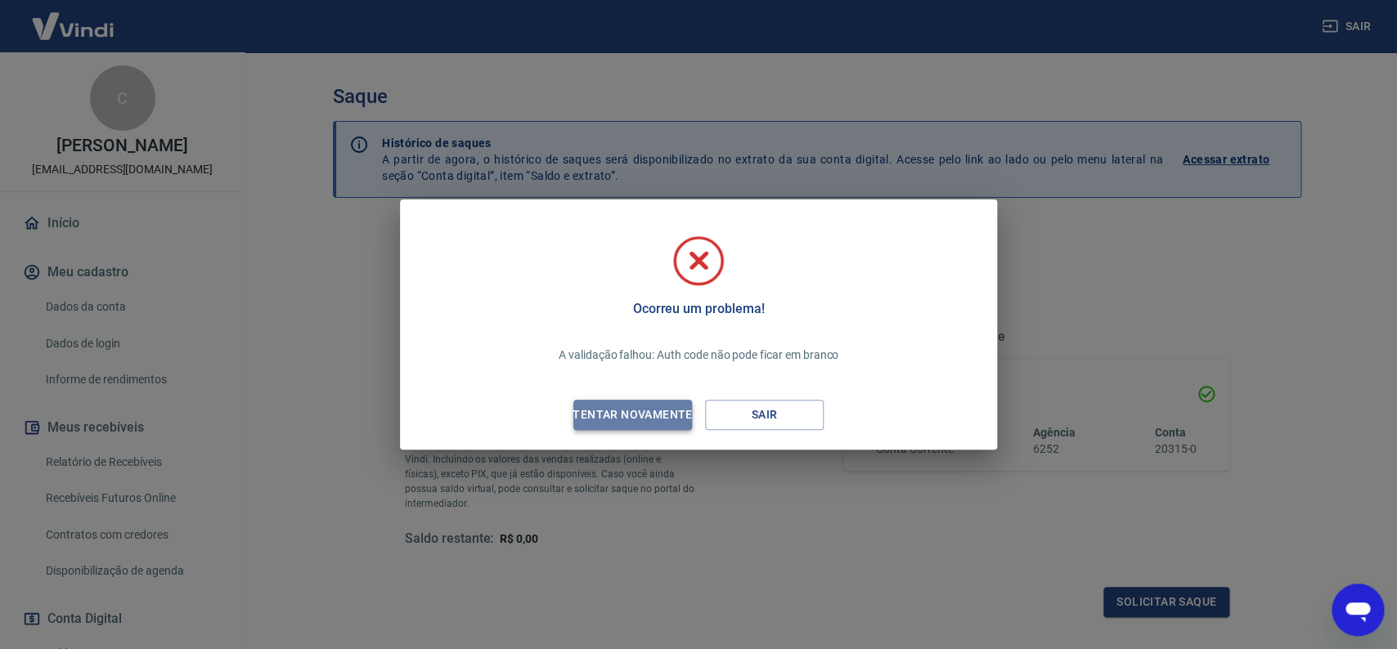
click at [626, 413] on div "Tentar novamente" at bounding box center [632, 415] width 159 height 20
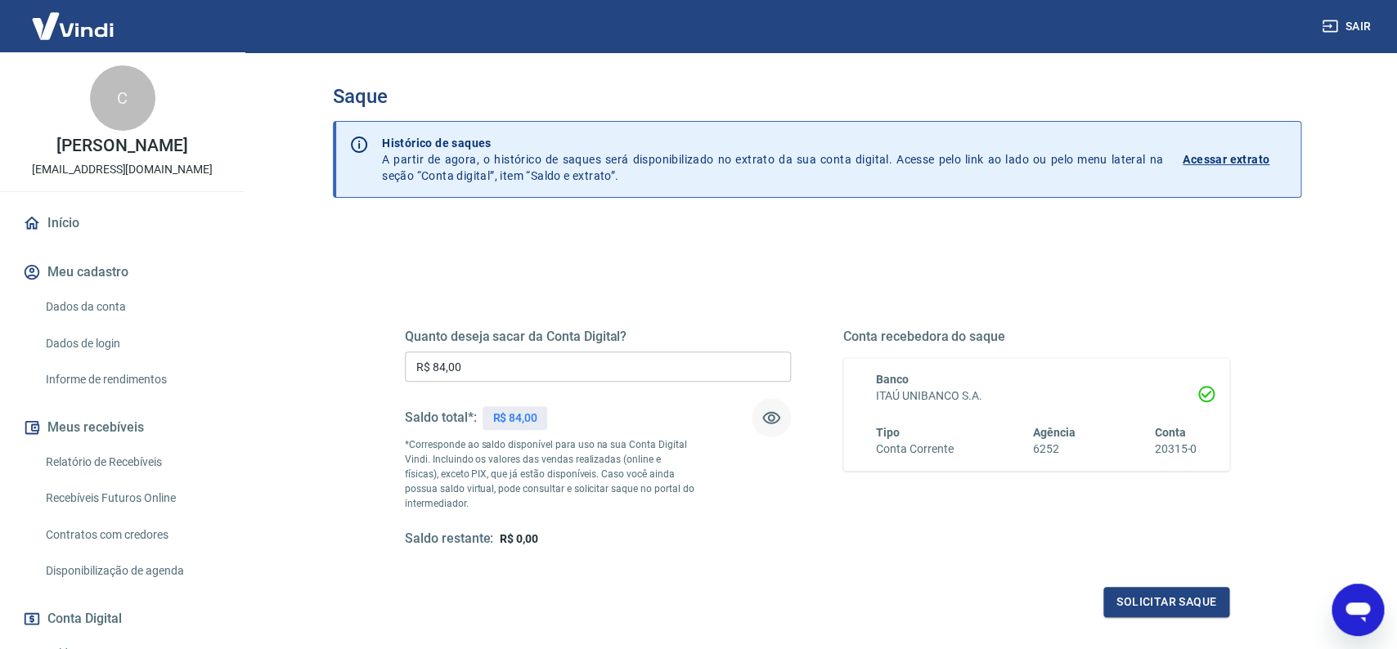
click at [776, 417] on icon "button" at bounding box center [771, 418] width 20 height 20
click at [776, 418] on icon "button" at bounding box center [771, 418] width 20 height 20
click at [1166, 600] on button "Solicitar saque" at bounding box center [1166, 602] width 126 height 30
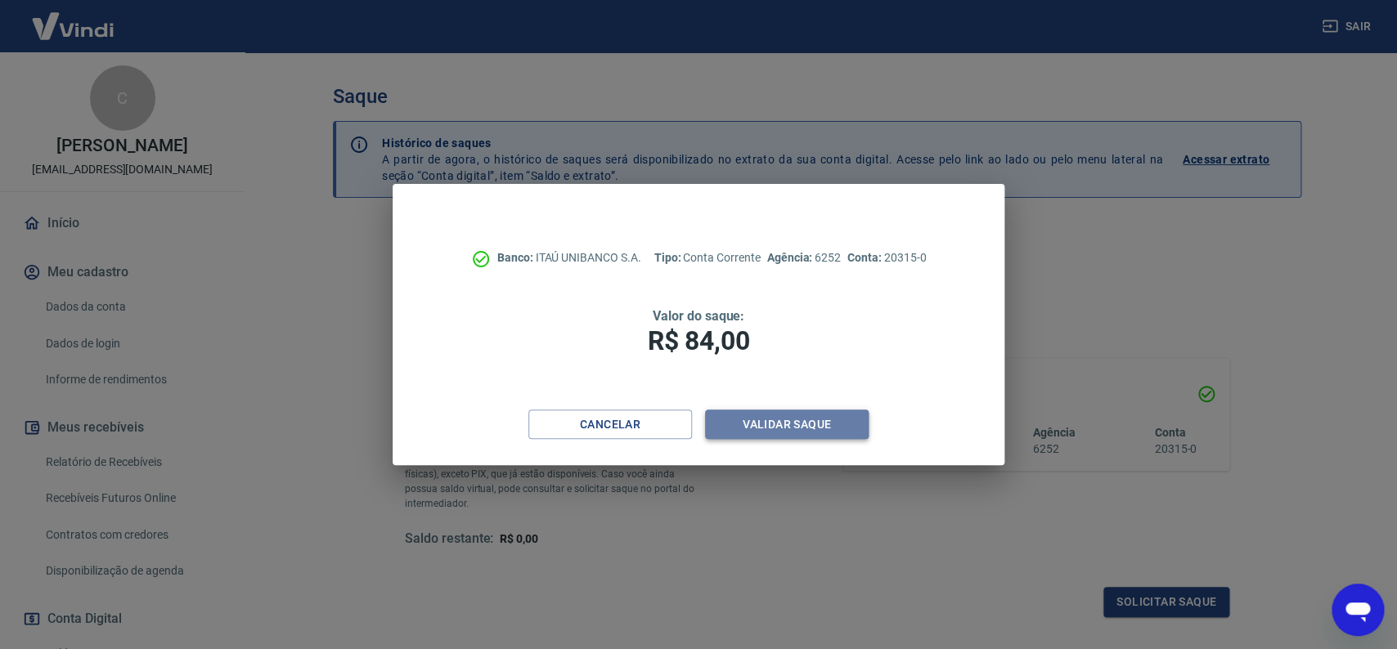
click at [759, 424] on button "Validar saque" at bounding box center [787, 425] width 164 height 30
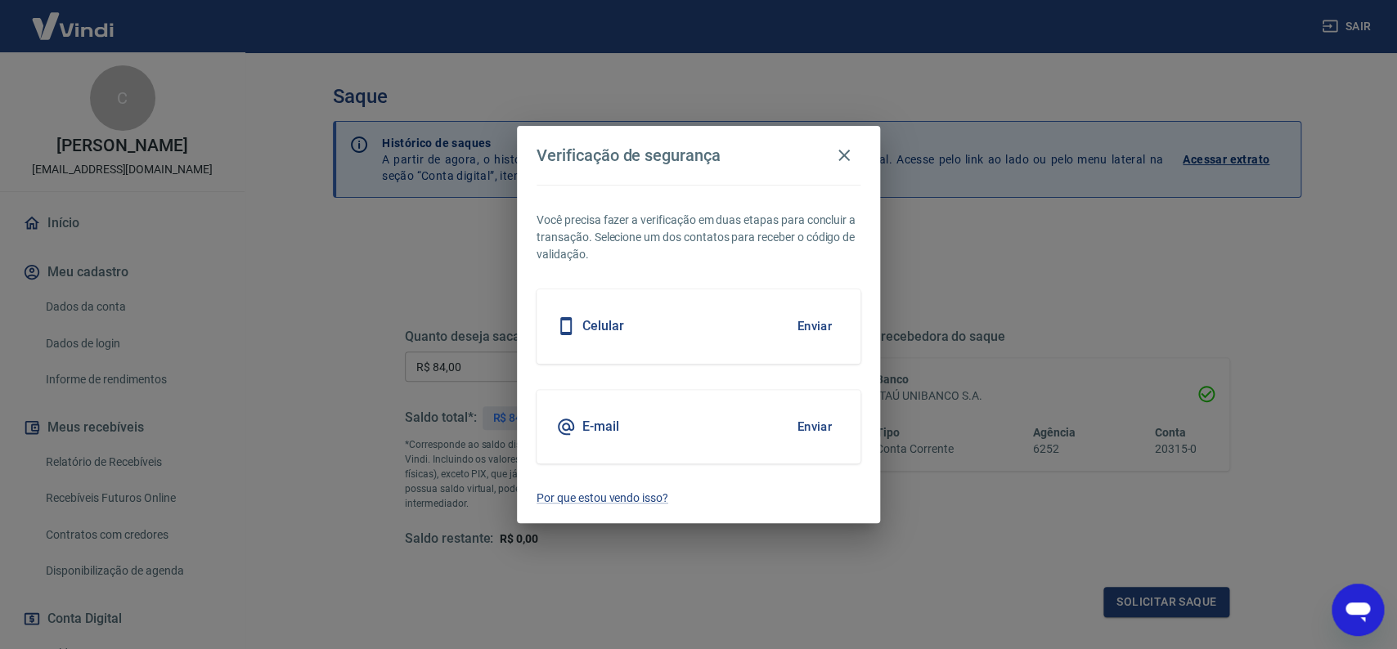
click at [816, 331] on button "Enviar" at bounding box center [813, 326] width 53 height 34
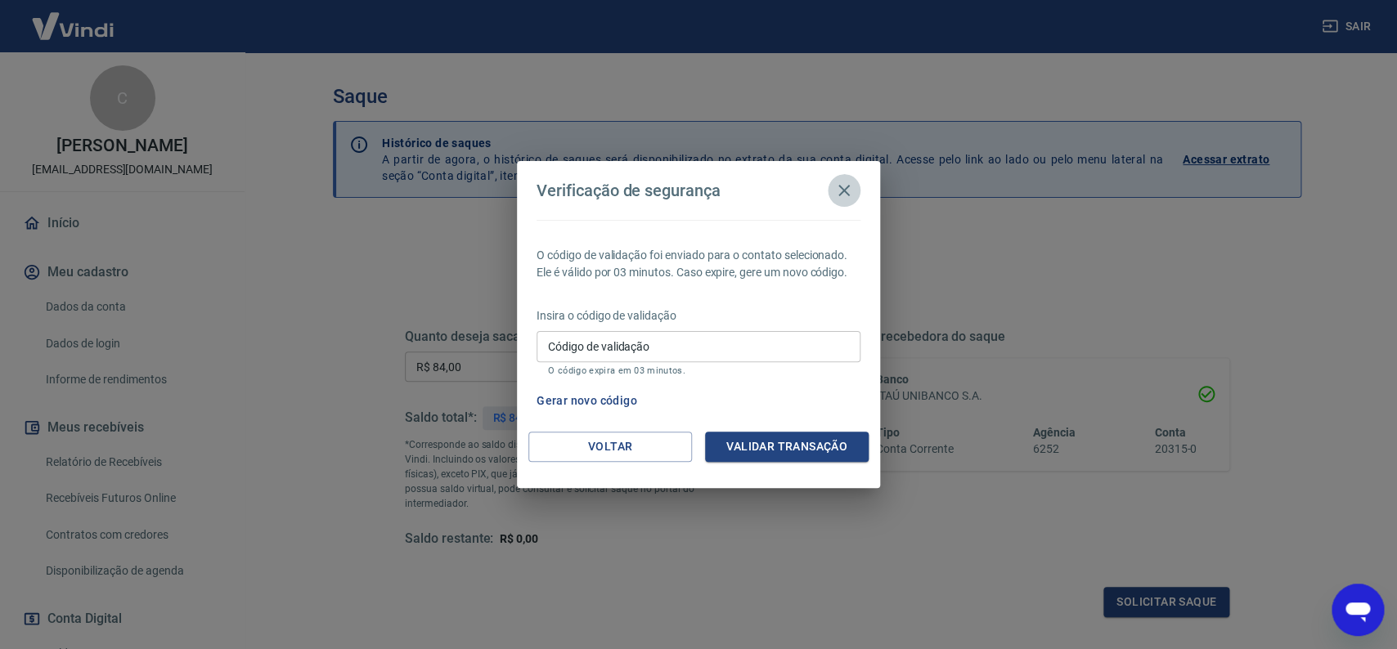
drag, startPoint x: 853, startPoint y: 189, endPoint x: 482, endPoint y: 3, distance: 414.3
click at [850, 188] on icon "button" at bounding box center [844, 191] width 20 height 20
